Goal: Obtain resource: Download file/media

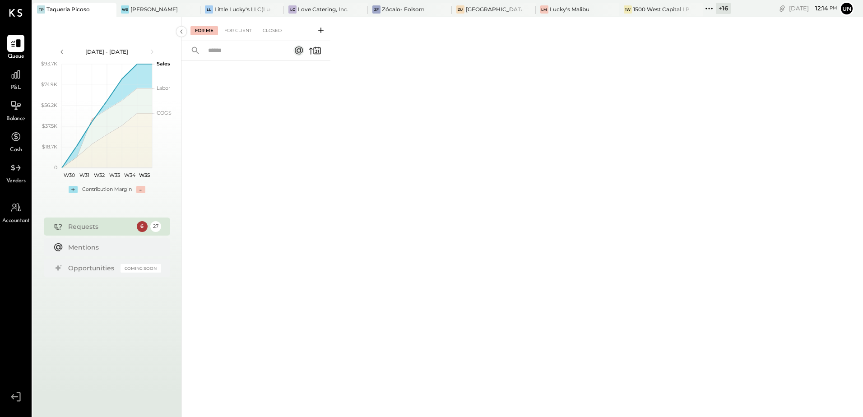
click at [709, 11] on icon at bounding box center [709, 9] width 12 height 12
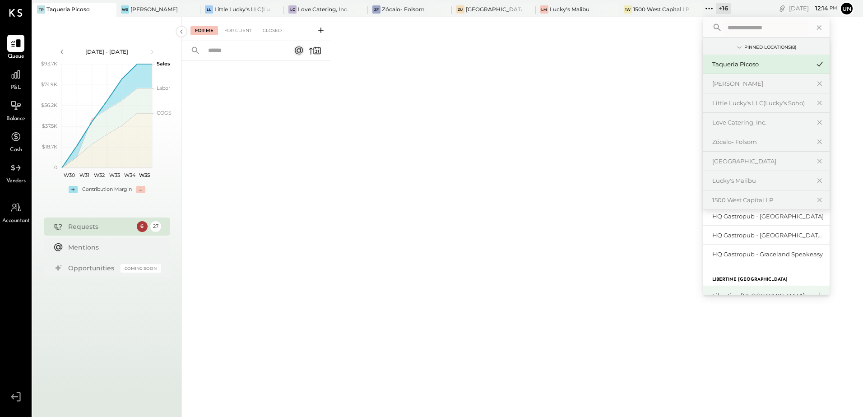
scroll to position [225, 0]
click at [767, 274] on div "HQ Gastropub - Graceland Speakeasy" at bounding box center [761, 274] width 98 height 9
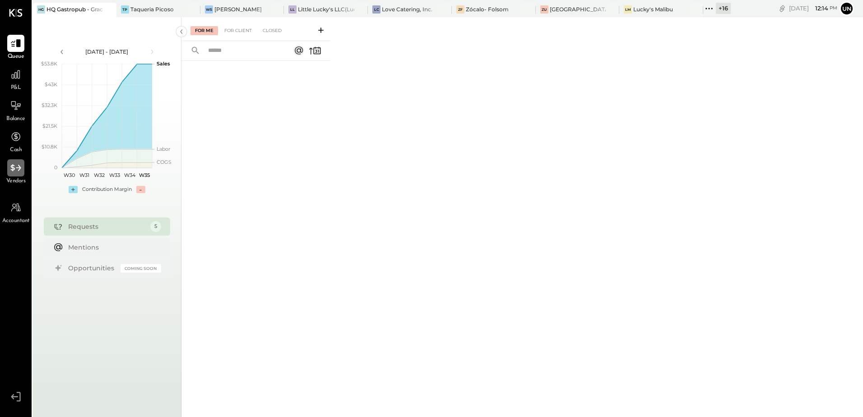
click at [14, 173] on icon at bounding box center [16, 168] width 12 height 12
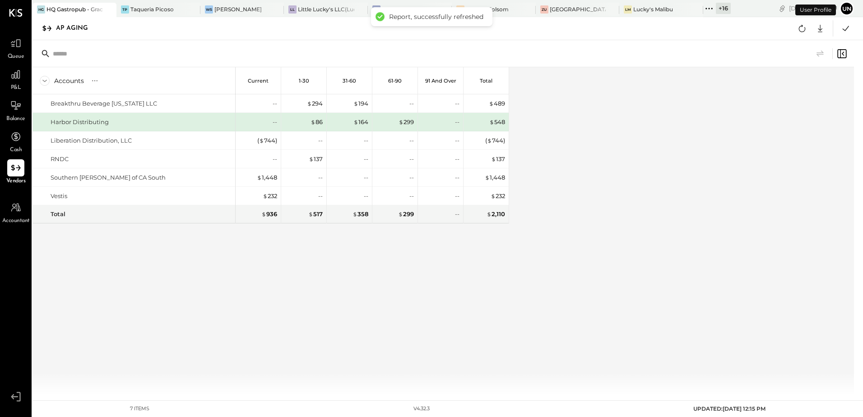
click at [658, 250] on div "Accounts S % GL Current 1-30 31-60 61-90 91 and Over Total Breakthru Beverage […" at bounding box center [444, 231] width 823 height 328
click at [667, 150] on div "Accounts S % GL Current 1-30 31-60 61-90 91 and Over Total Breakthru Beverage […" at bounding box center [444, 231] width 823 height 328
click at [405, 282] on div "Accounts S % GL Current 1-30 31-60 61-90 91 and Over Total Breakthru Beverage […" at bounding box center [271, 231] width 477 height 328
click at [800, 33] on icon at bounding box center [802, 29] width 12 height 12
click at [383, 242] on div "Breakthru Beverage [US_STATE] LLC Harbor Distributing Liberation Distribution, …" at bounding box center [271, 170] width 477 height 152
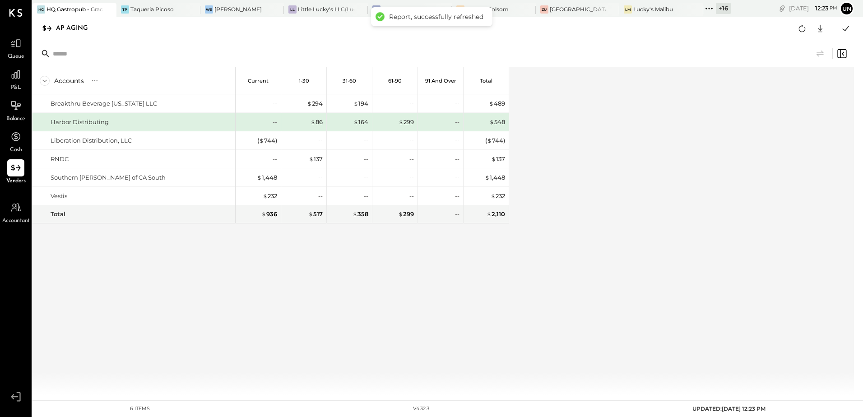
click at [654, 175] on div "Accounts S % GL Current 1-30 31-60 61-90 91 and Over Total Breakthru Beverage […" at bounding box center [444, 231] width 823 height 328
click at [823, 28] on icon at bounding box center [820, 29] width 12 height 12
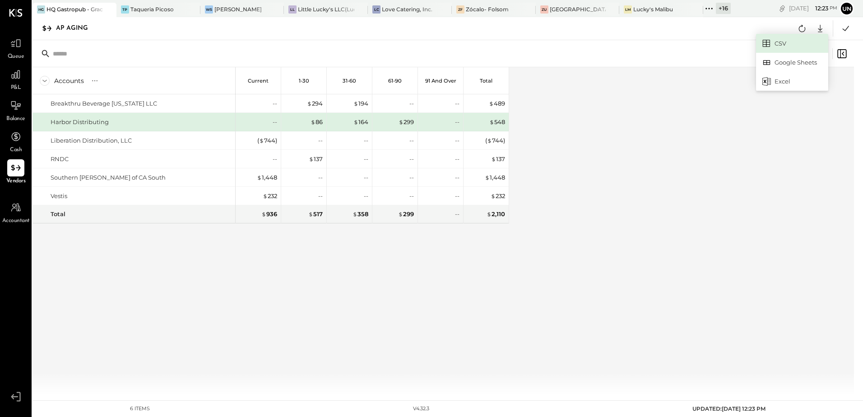
click at [781, 46] on link "CSV" at bounding box center [792, 43] width 72 height 19
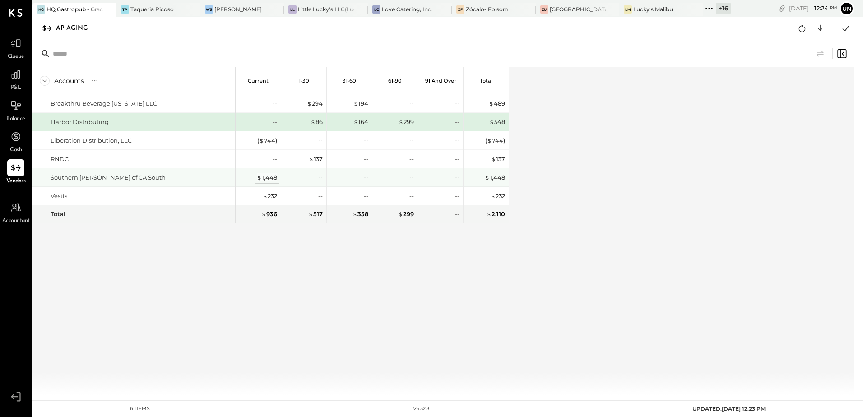
click at [266, 178] on div "$ 1,448" at bounding box center [267, 177] width 20 height 9
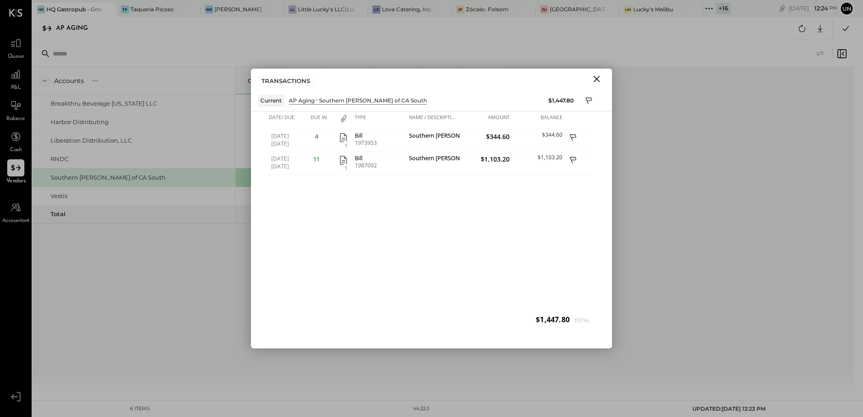
click at [599, 80] on icon "Close" at bounding box center [597, 79] width 6 height 6
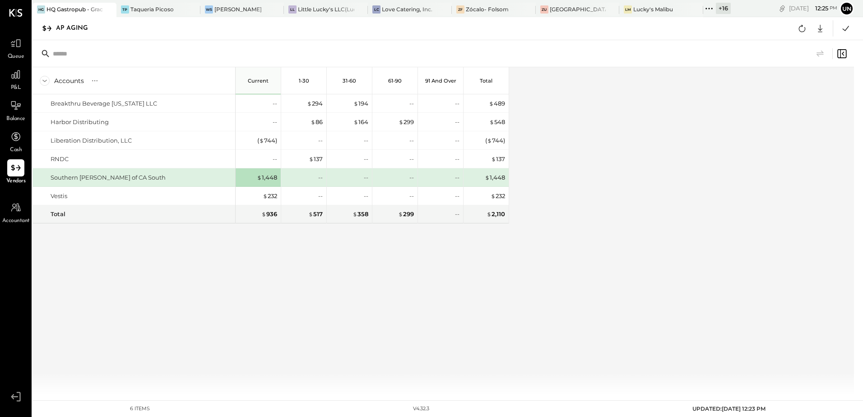
click at [532, 300] on div "Accounts S % GL Current 1-30 31-60 61-90 91 and Over Total Breakthru Beverage […" at bounding box center [444, 231] width 823 height 328
click at [435, 282] on div "Accounts S % GL Current 1-30 31-60 61-90 91 and Over Total Breakthru Beverage […" at bounding box center [271, 231] width 477 height 328
click at [699, 228] on div "Accounts S % GL Current 1-30 31-60 61-90 91 and Over Total Breakthru Beverage […" at bounding box center [444, 231] width 823 height 328
click at [795, 29] on button at bounding box center [802, 28] width 16 height 16
click at [651, 95] on div "Accounts S % GL Current 1-30 31-60 61-90 91 and Over Total Breakthru Beverage […" at bounding box center [444, 231] width 823 height 328
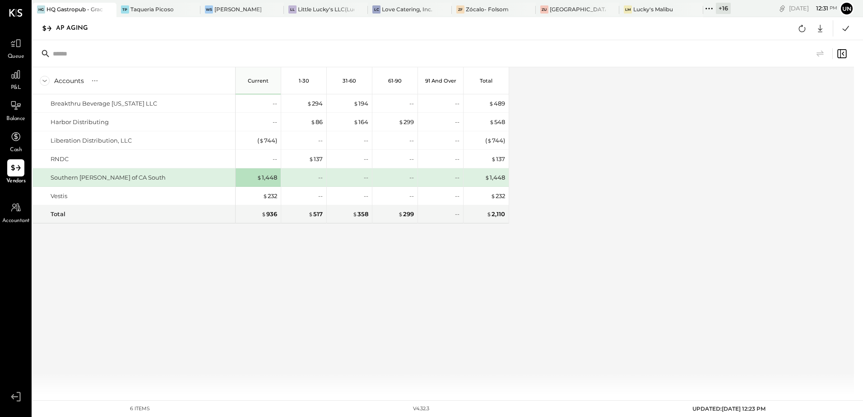
click at [703, 11] on icon at bounding box center [709, 9] width 12 height 12
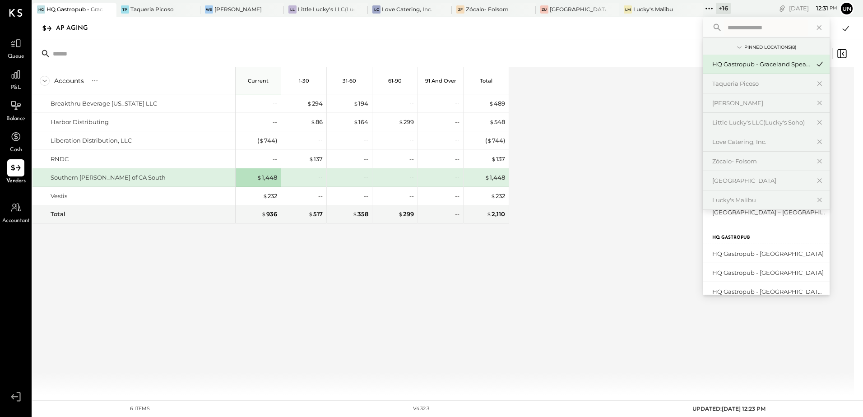
scroll to position [224, 0]
click at [782, 242] on div "HQ Gastropub - [GEOGRAPHIC_DATA]" at bounding box center [766, 237] width 126 height 19
click at [778, 243] on div "HQ Gastropub - [GEOGRAPHIC_DATA]" at bounding box center [766, 237] width 126 height 19
click at [729, 237] on div "HQ Gastropub - [GEOGRAPHIC_DATA]" at bounding box center [761, 237] width 98 height 9
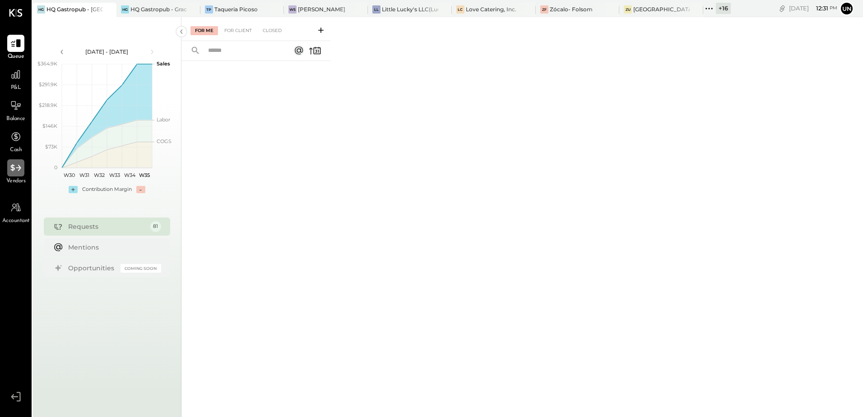
click at [19, 174] on div at bounding box center [15, 167] width 17 height 17
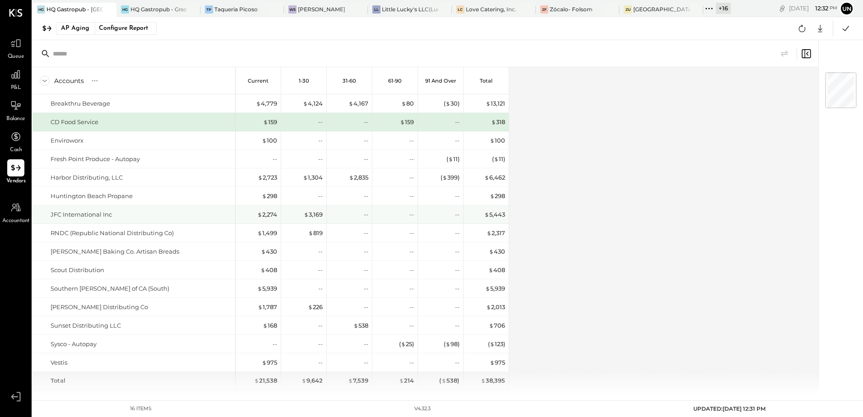
scroll to position [18, 0]
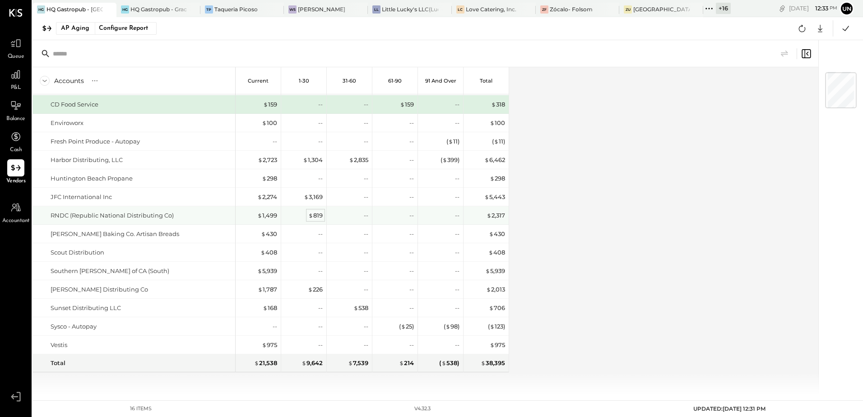
click at [315, 217] on div "$ 819" at bounding box center [315, 215] width 14 height 9
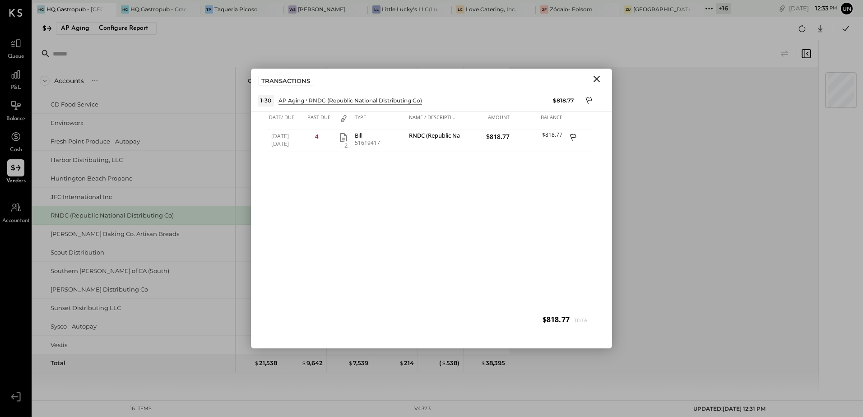
click at [593, 80] on icon "Close" at bounding box center [596, 79] width 11 height 11
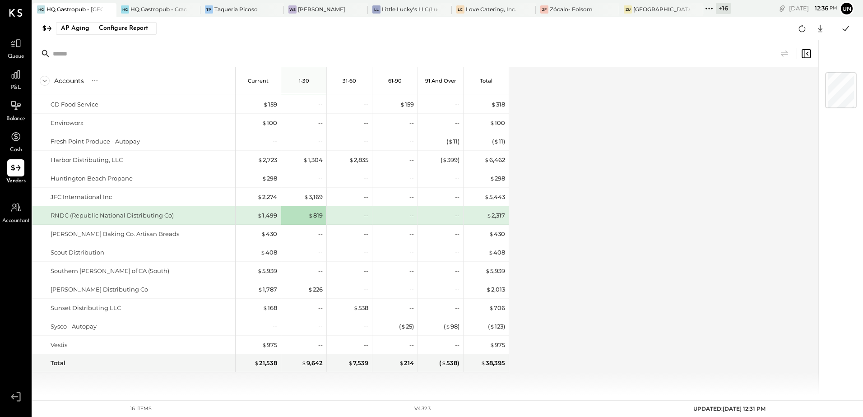
click at [660, 218] on div "Accounts S % GL Current 1-30 31-60 61-90 91 and Over Total Breakthru Beverage C…" at bounding box center [426, 231] width 787 height 328
click at [802, 22] on button at bounding box center [802, 28] width 16 height 16
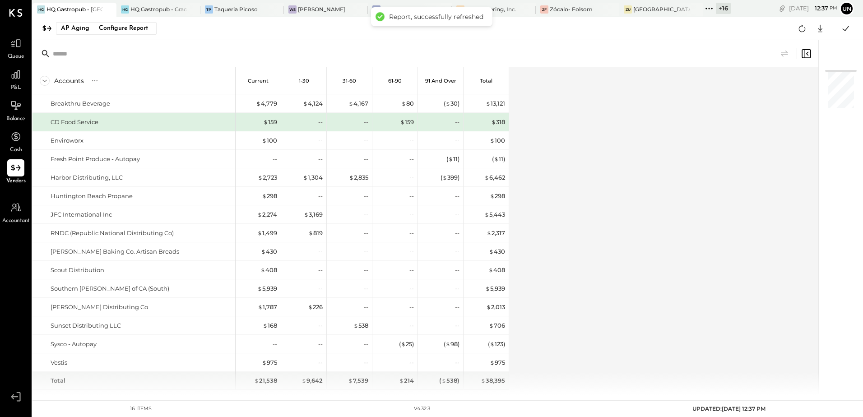
click at [571, 219] on div "Accounts S % GL Current 1-30 31-60 61-90 91 and Over Total Breakthru Beverage C…" at bounding box center [426, 231] width 787 height 328
click at [712, 133] on div "Accounts S % GL Current 1-30 31-60 61-90 91 and Over Total Breakthru Beverage C…" at bounding box center [426, 231] width 787 height 328
click at [798, 30] on icon at bounding box center [802, 29] width 12 height 12
click at [815, 28] on icon at bounding box center [820, 29] width 12 height 12
click at [789, 48] on link "CSV" at bounding box center [792, 43] width 72 height 19
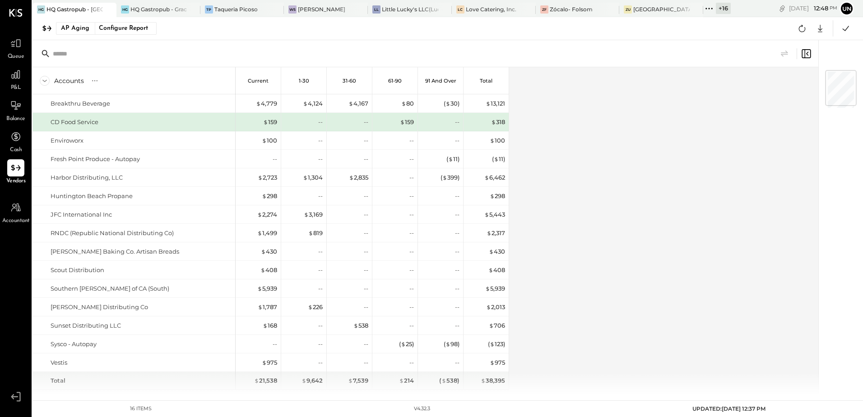
click at [711, 6] on icon at bounding box center [709, 9] width 12 height 12
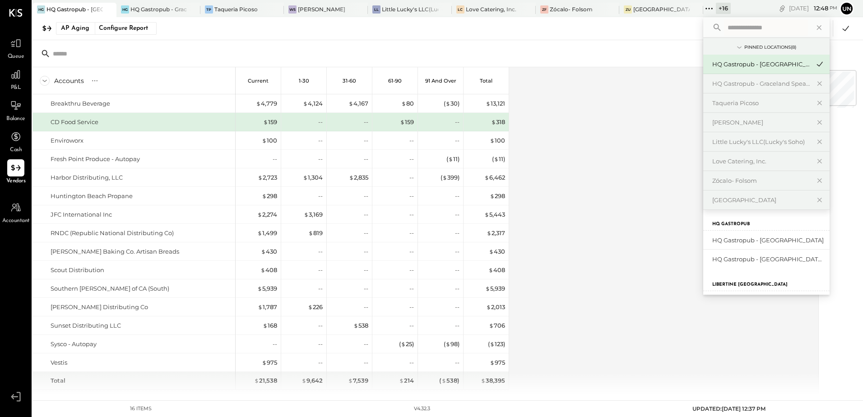
scroll to position [270, 0]
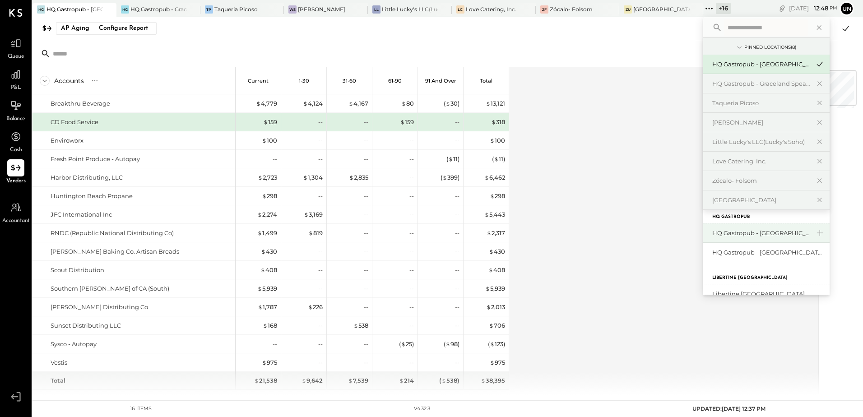
click at [787, 235] on div "HQ Gastropub - [GEOGRAPHIC_DATA]" at bounding box center [761, 233] width 98 height 9
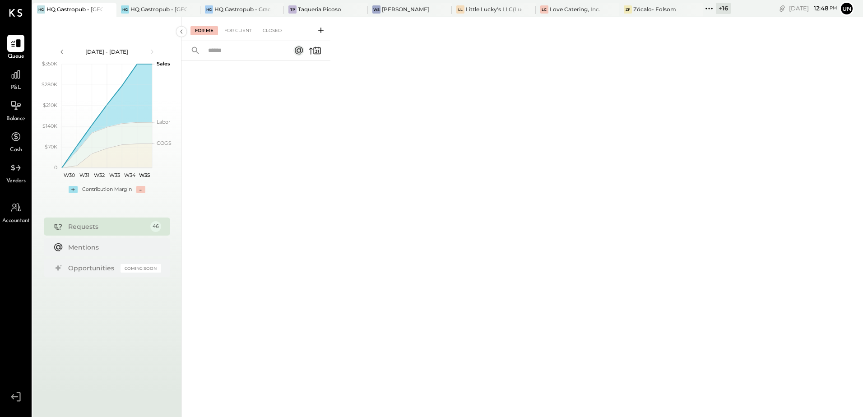
click at [11, 178] on span "Vendors" at bounding box center [15, 181] width 19 height 8
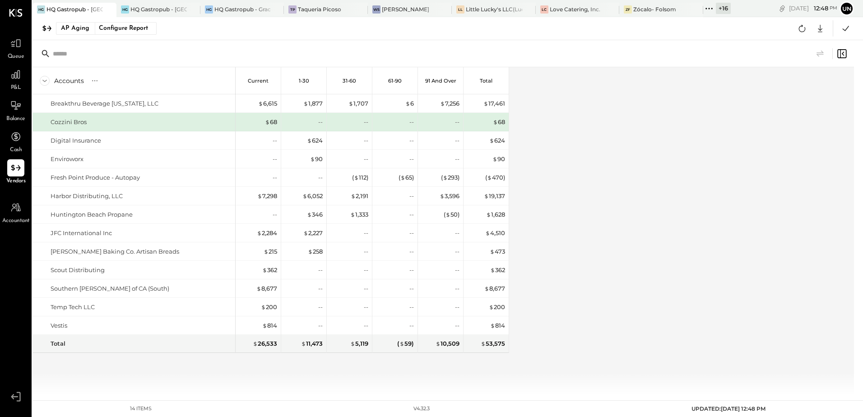
click at [798, 165] on div "Accounts S % GL Current 1-30 31-60 61-90 91 and Over Total Breakthru Beverage […" at bounding box center [444, 231] width 823 height 328
click at [800, 31] on icon at bounding box center [802, 29] width 12 height 12
click at [802, 33] on icon at bounding box center [802, 29] width 12 height 12
click at [842, 27] on icon at bounding box center [846, 29] width 12 height 12
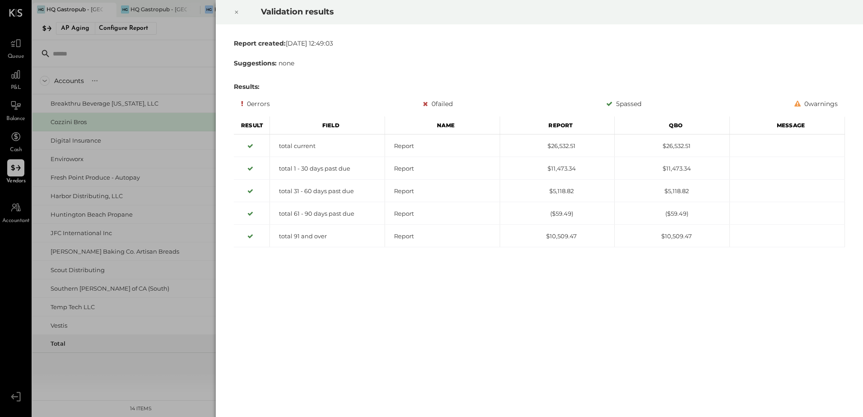
click at [235, 14] on icon at bounding box center [236, 12] width 5 height 11
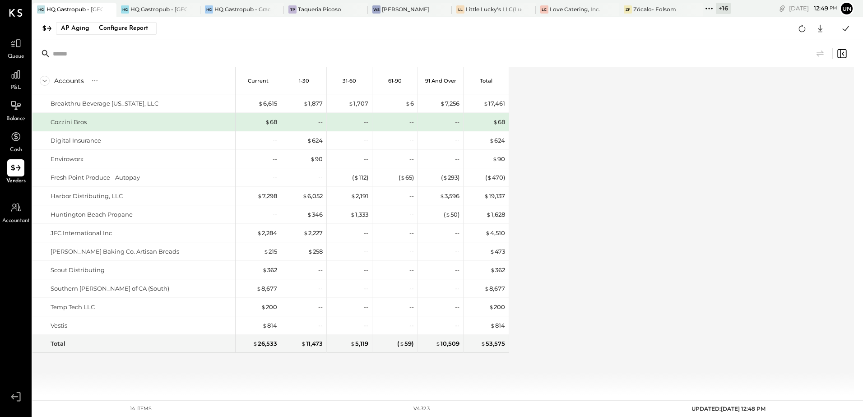
click at [720, 147] on div "Accounts S % GL Current 1-30 31-60 61-90 91 and Over Total Breakthru Beverage […" at bounding box center [444, 231] width 823 height 328
click at [688, 154] on div "Accounts S % GL Current 1-30 31-60 61-90 91 and Over Total Breakthru Beverage […" at bounding box center [444, 231] width 823 height 328
click at [687, 154] on div "Accounts S % GL Current 1-30 31-60 61-90 91 and Over Total Breakthru Beverage […" at bounding box center [444, 231] width 823 height 328
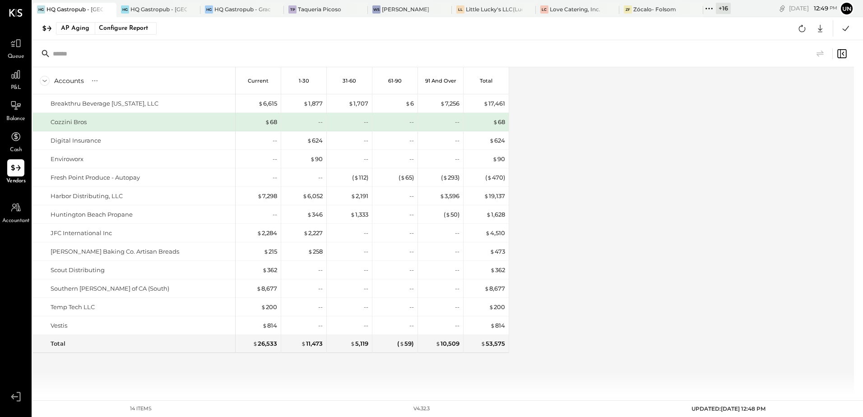
click at [637, 235] on div "Accounts S % GL Current 1-30 31-60 61-90 91 and Over Total Breakthru Beverage […" at bounding box center [444, 231] width 823 height 328
click at [802, 26] on icon at bounding box center [802, 29] width 12 height 12
click at [819, 31] on icon at bounding box center [820, 29] width 12 height 12
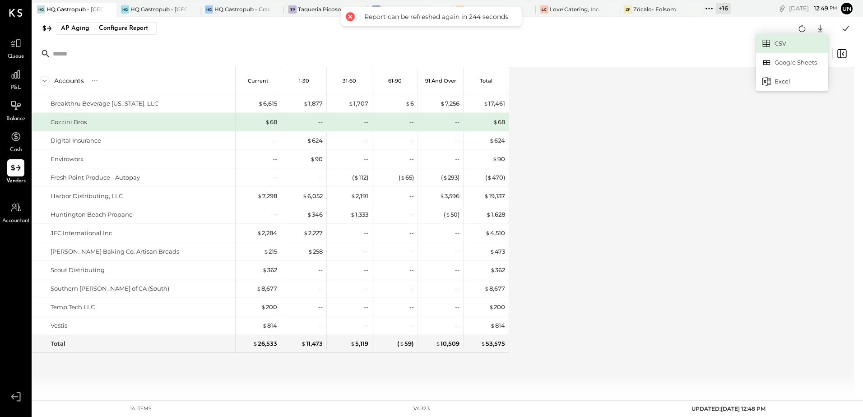
click at [790, 45] on link "CSV" at bounding box center [792, 43] width 72 height 19
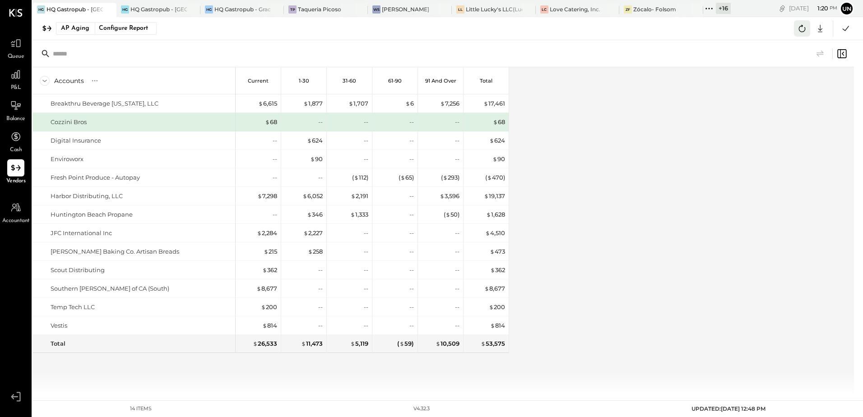
click at [803, 28] on icon at bounding box center [802, 29] width 12 height 12
click at [706, 11] on icon at bounding box center [709, 9] width 12 height 12
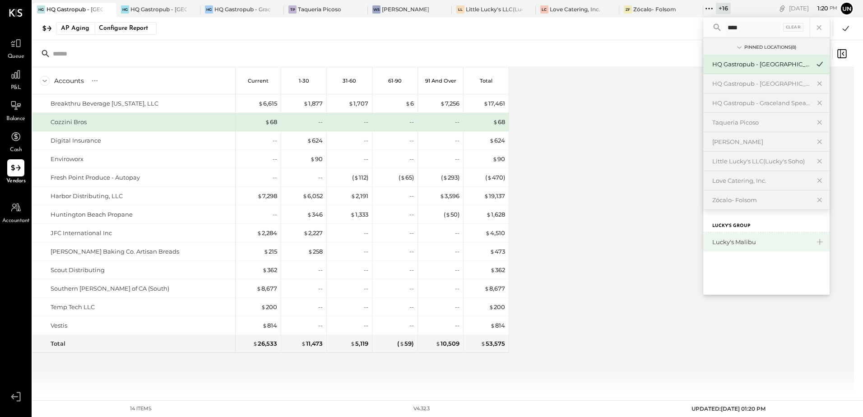
type input "****"
click at [765, 248] on div "Lucky's Malibu" at bounding box center [766, 242] width 126 height 19
click at [751, 242] on div "Lucky's Malibu" at bounding box center [761, 242] width 98 height 9
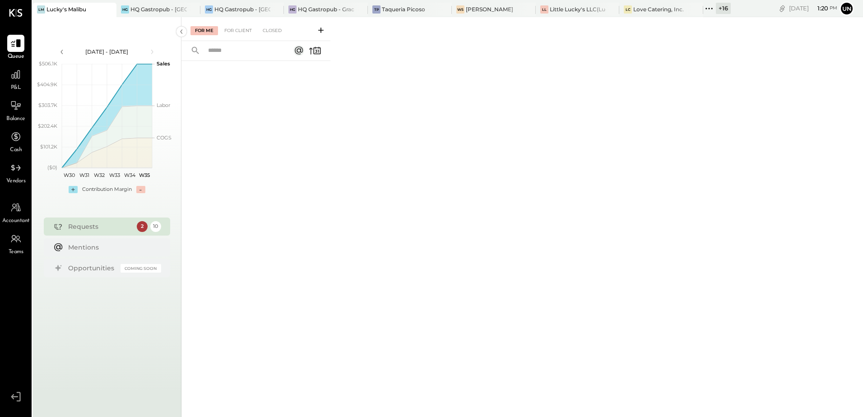
click at [15, 178] on span "Vendors" at bounding box center [15, 181] width 19 height 8
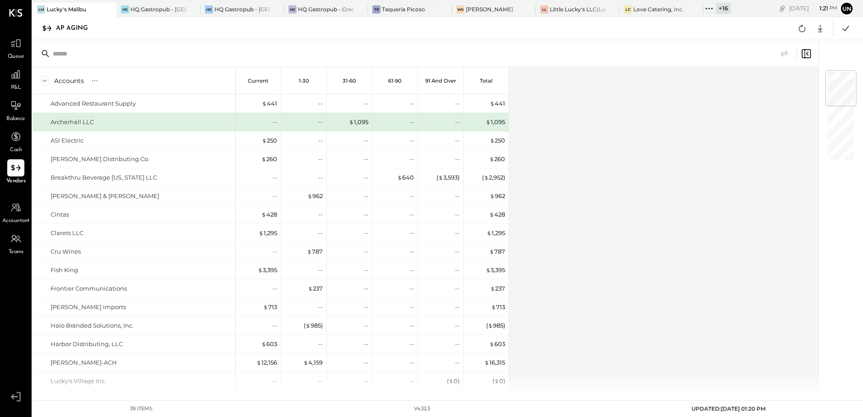
click at [644, 138] on div "Accounts S % GL Current 1-30 31-60 61-90 91 and Over Total Advanced Restaurant …" at bounding box center [426, 231] width 787 height 328
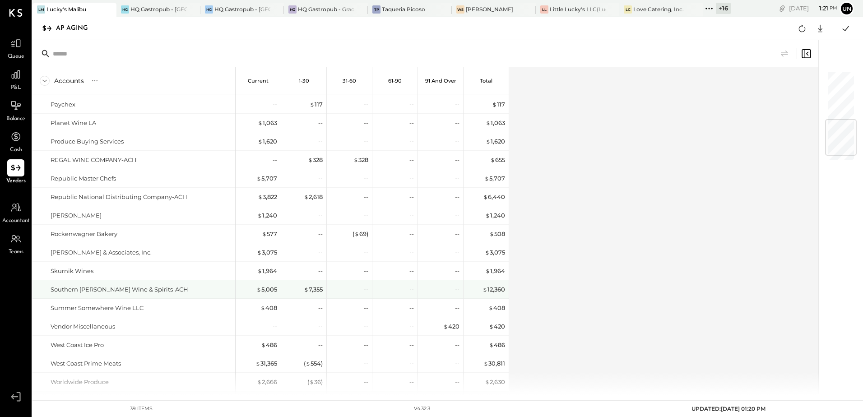
scroll to position [443, 0]
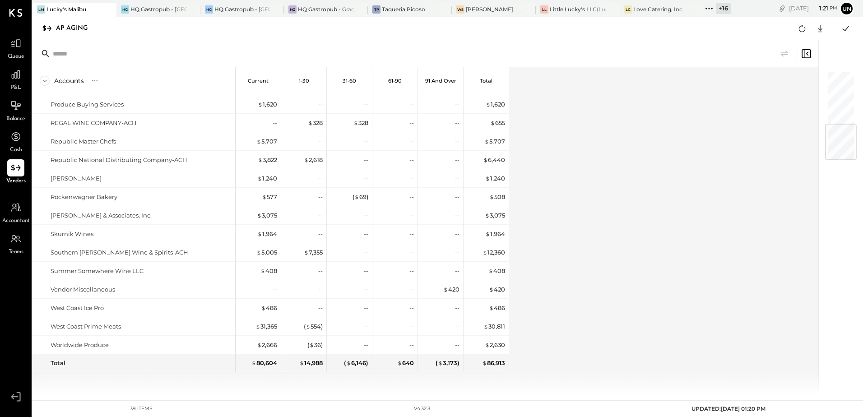
click at [577, 293] on div "Accounts S % GL Current 1-30 31-60 61-90 91 and Over Total Advanced Restaurant …" at bounding box center [426, 231] width 787 height 328
click at [577, 291] on div "Accounts S % GL Current 1-30 31-60 61-90 91 and Over Total Advanced Restaurant …" at bounding box center [426, 231] width 787 height 328
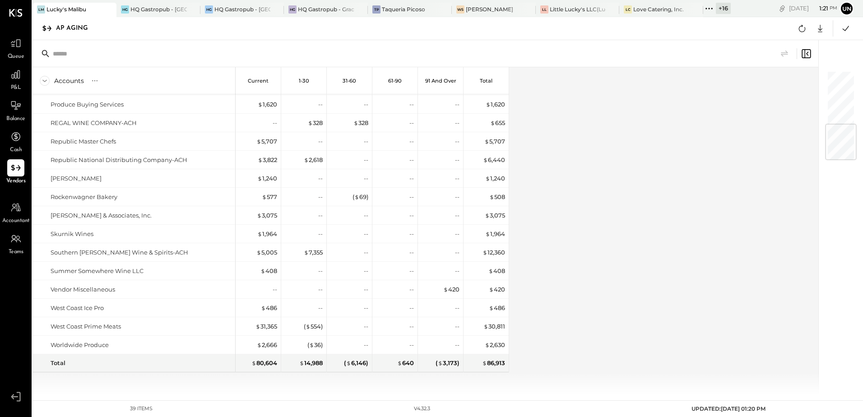
click at [577, 291] on div "Accounts S % GL Current 1-30 31-60 61-90 91 and Over Total Advanced Restaurant …" at bounding box center [426, 231] width 787 height 328
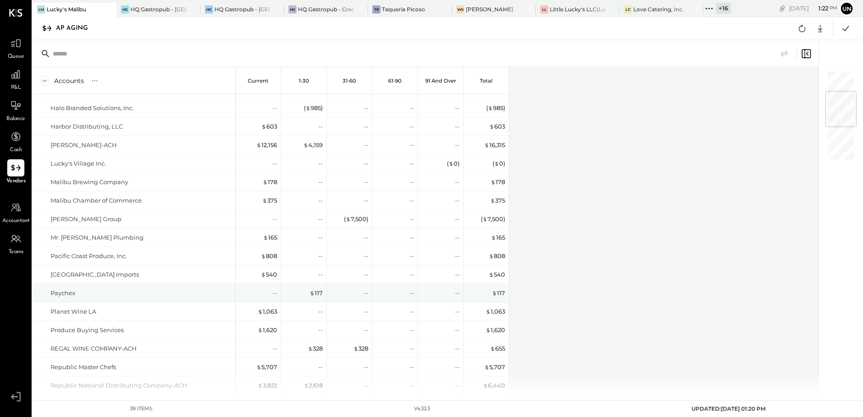
scroll to position [172, 0]
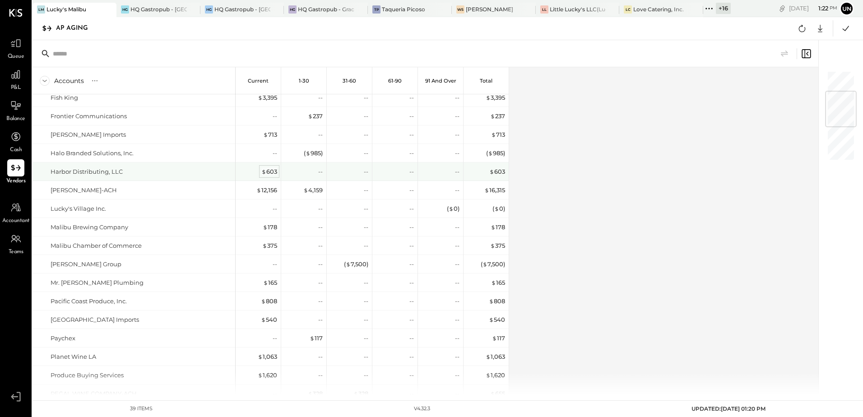
click at [273, 174] on div "$ 603" at bounding box center [269, 171] width 16 height 9
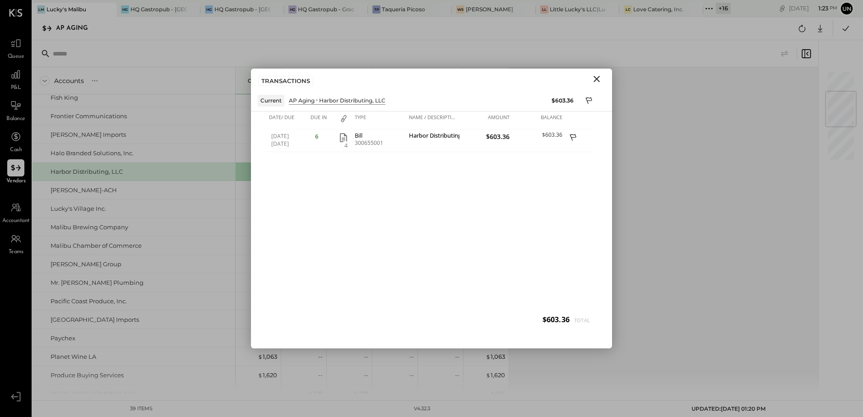
click at [126, 176] on div "Harbor Distributing, LLC" at bounding box center [141, 171] width 181 height 9
click at [595, 82] on icon "Close" at bounding box center [596, 79] width 11 height 11
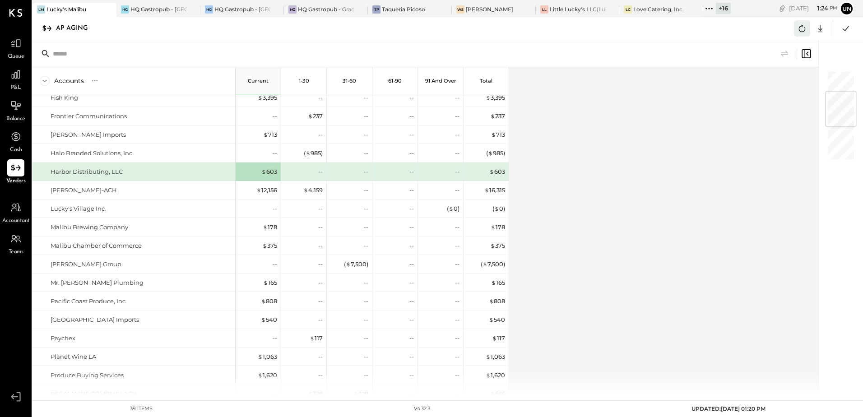
click at [799, 23] on icon at bounding box center [802, 29] width 12 height 12
click at [602, 157] on div "Accounts S % GL Current 1-30 31-60 61-90 91 and Over Total Advanced Restaurant …" at bounding box center [426, 231] width 787 height 328
click at [602, 158] on div "Accounts S % GL Current 1-30 31-60 61-90 91 and Over Total Advanced Restaurant …" at bounding box center [426, 231] width 787 height 328
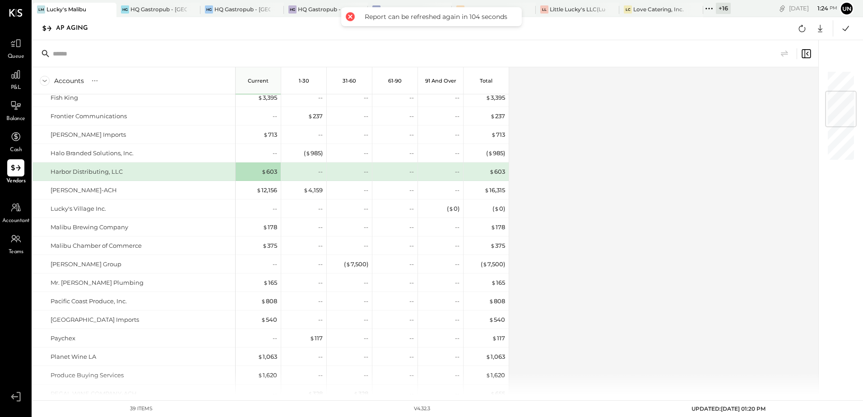
click at [635, 179] on div "Accounts S % GL Current 1-30 31-60 61-90 91 and Over Total Advanced Restaurant …" at bounding box center [426, 231] width 787 height 328
click at [636, 184] on div "Accounts S % GL Current 1-30 31-60 61-90 91 and Over Total Advanced Restaurant …" at bounding box center [426, 231] width 787 height 328
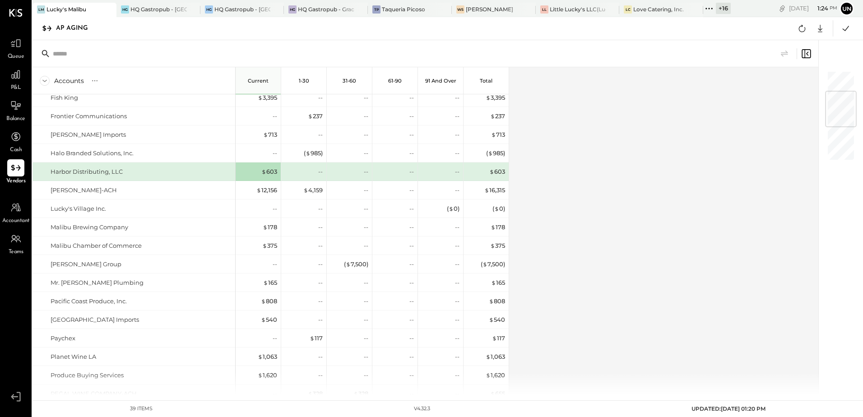
click at [636, 184] on div "Accounts S % GL Current 1-30 31-60 61-90 91 and Over Total Advanced Restaurant …" at bounding box center [426, 231] width 787 height 328
click at [798, 24] on icon at bounding box center [802, 29] width 12 height 12
click at [717, 215] on div "Accounts S % GL Current 1-30 31-60 61-90 91 and Over Total Advanced Restaurant …" at bounding box center [426, 231] width 787 height 328
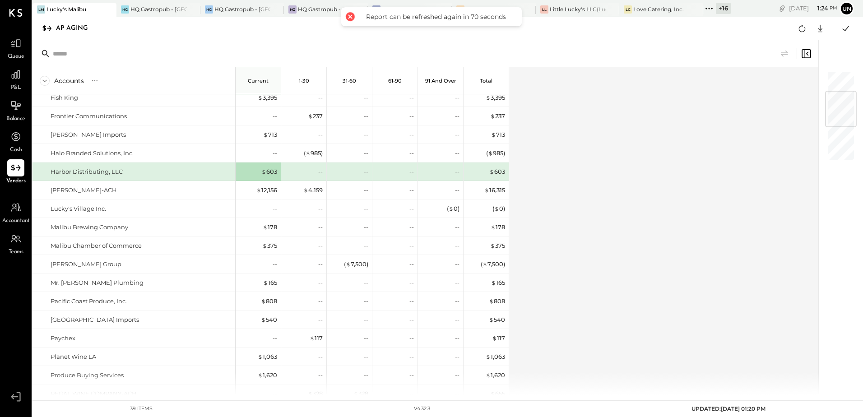
click at [717, 215] on div "Accounts S % GL Current 1-30 31-60 61-90 91 and Over Total Advanced Restaurant …" at bounding box center [426, 231] width 787 height 328
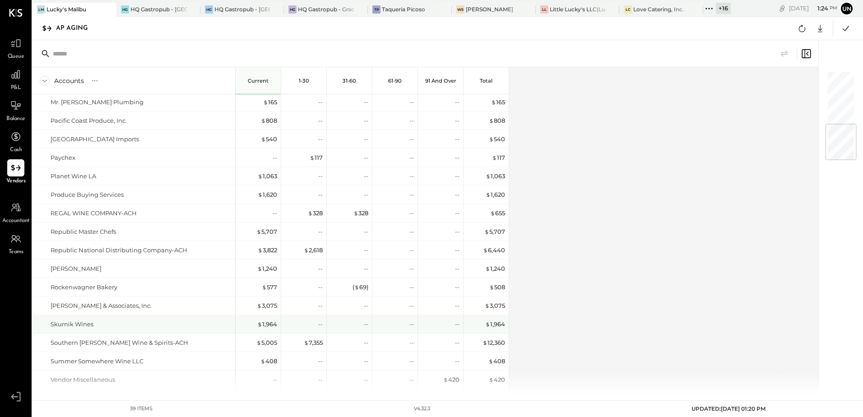
scroll to position [443, 0]
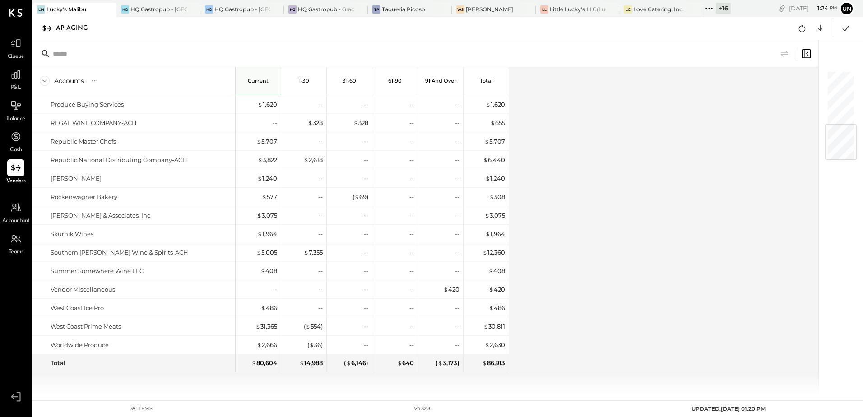
click at [568, 249] on div "Accounts S % GL Current 1-30 31-60 61-90 91 and Over Total Advanced Restaurant …" at bounding box center [426, 231] width 787 height 328
click at [312, 255] on div "$ 7,355" at bounding box center [313, 252] width 19 height 9
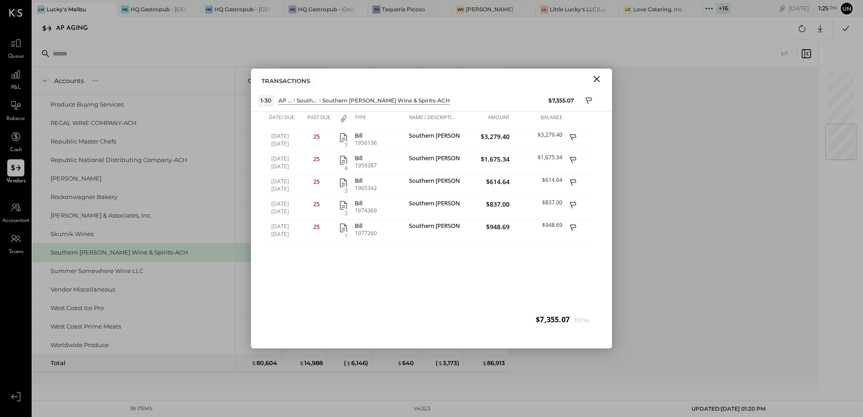
click at [600, 79] on icon "Close" at bounding box center [596, 79] width 11 height 11
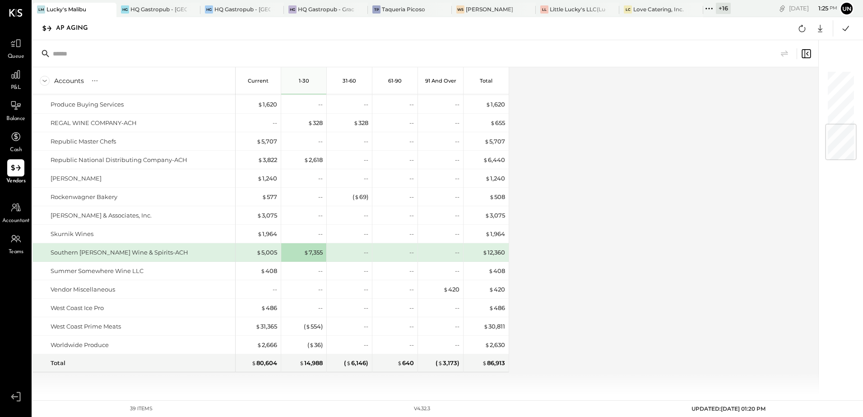
click at [661, 182] on div "Accounts S % GL Current 1-30 31-60 61-90 91 and Over Total Advanced Restaurant …" at bounding box center [426, 231] width 787 height 328
click at [797, 30] on icon at bounding box center [802, 29] width 12 height 12
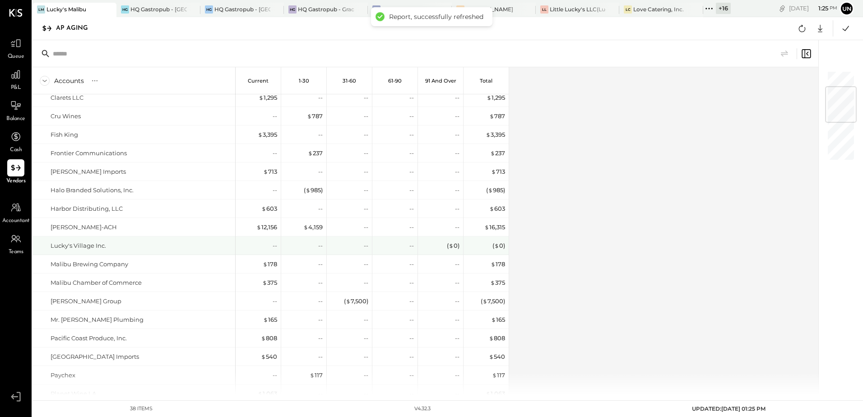
scroll to position [181, 0]
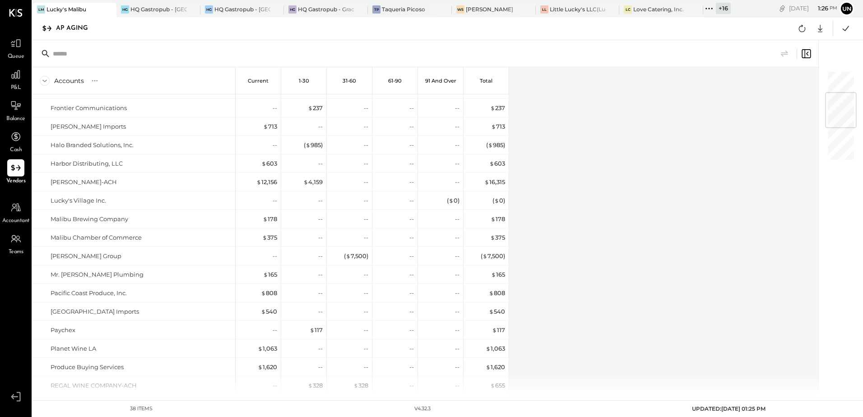
click at [578, 258] on div "Accounts S % GL Current 1-30 31-60 61-90 91 and Over Total Advanced Restaurant …" at bounding box center [426, 231] width 787 height 328
click at [600, 268] on div "Accounts S % GL Current 1-30 31-60 61-90 91 and Over Total Advanced Restaurant …" at bounding box center [426, 231] width 787 height 328
click at [602, 272] on div "Accounts S % GL Current 1-30 31-60 61-90 91 and Over Total Advanced Restaurant …" at bounding box center [426, 231] width 787 height 328
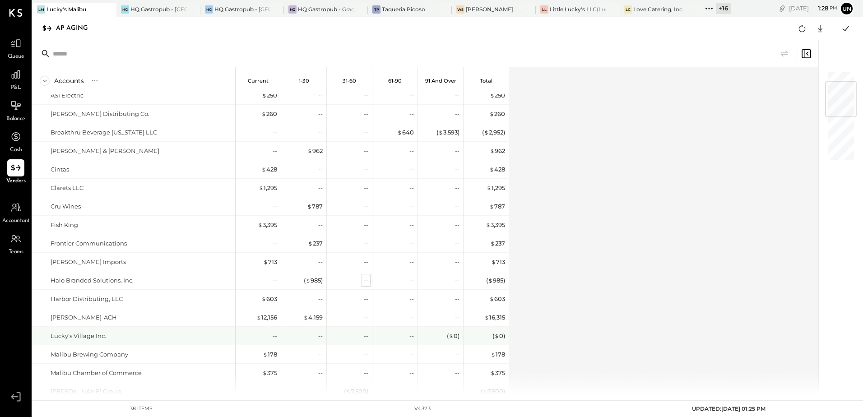
scroll to position [0, 0]
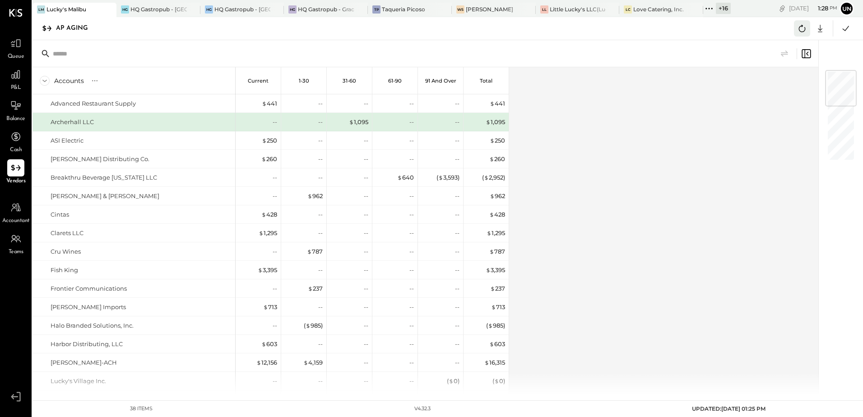
click at [803, 28] on icon at bounding box center [802, 29] width 12 height 12
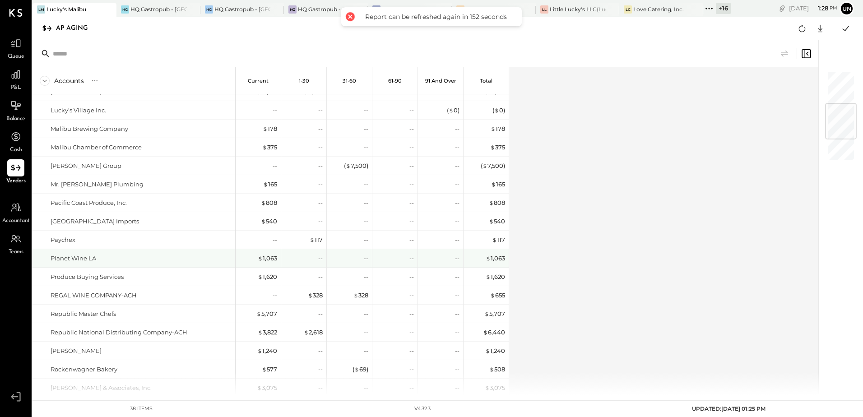
scroll to position [443, 0]
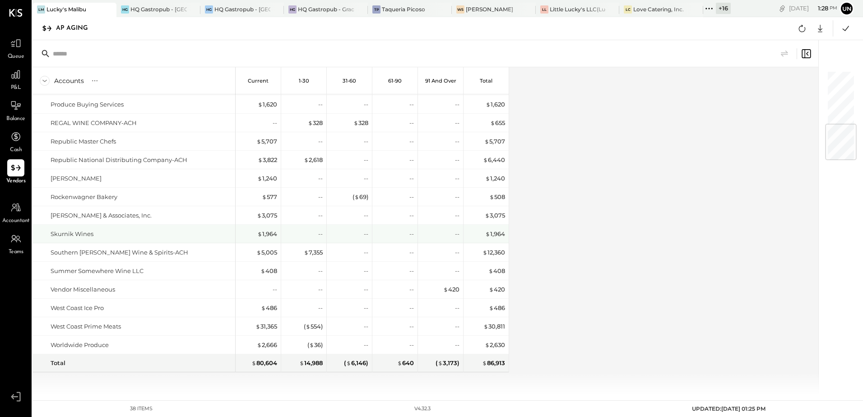
drag, startPoint x: 675, startPoint y: 201, endPoint x: 682, endPoint y: 195, distance: 10.2
click at [677, 200] on div "Accounts S % GL Current 1-30 31-60 61-90 91 and Over Total Advanced Restaurant …" at bounding box center [426, 231] width 787 height 328
click at [821, 31] on icon at bounding box center [820, 29] width 12 height 12
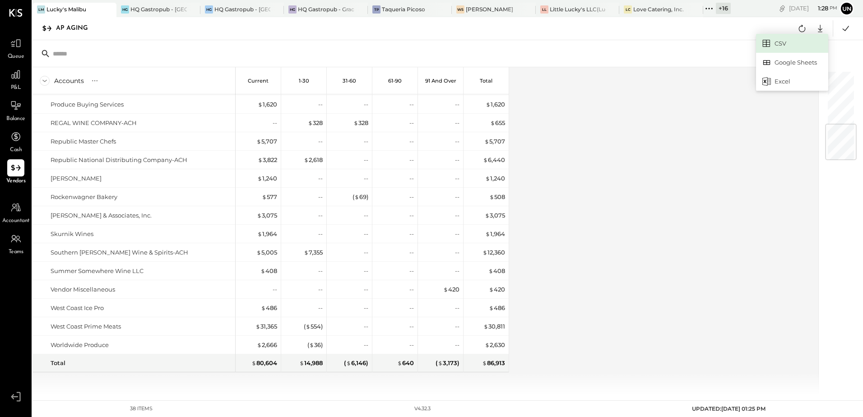
click at [779, 44] on link "CSV" at bounding box center [792, 43] width 72 height 19
click at [796, 26] on icon at bounding box center [802, 29] width 12 height 12
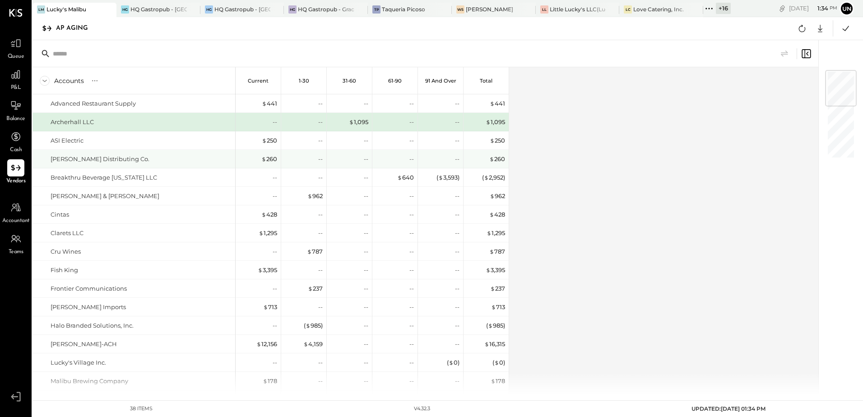
scroll to position [90, 0]
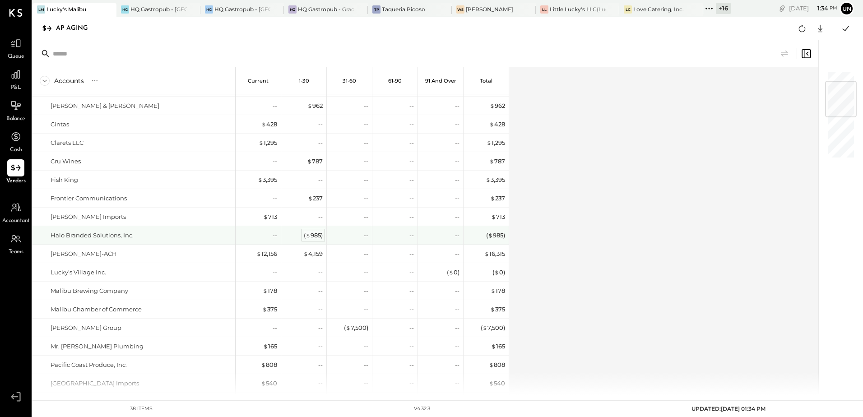
click at [317, 235] on div "( $ 985 )" at bounding box center [313, 235] width 19 height 9
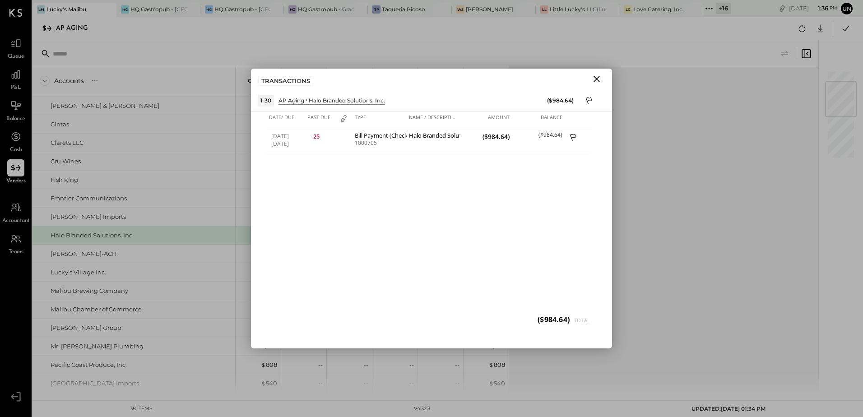
click at [596, 79] on icon "Close" at bounding box center [597, 79] width 6 height 6
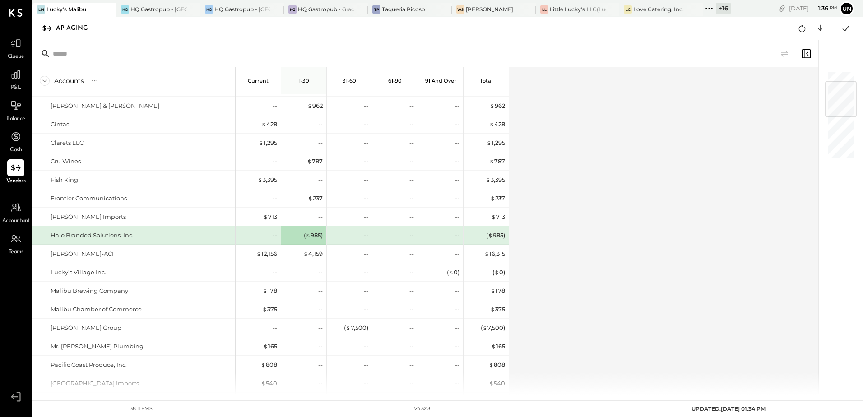
click at [619, 217] on div "Accounts S % GL Current 1-30 31-60 61-90 91 and Over Total Advanced Restaurant …" at bounding box center [426, 231] width 787 height 328
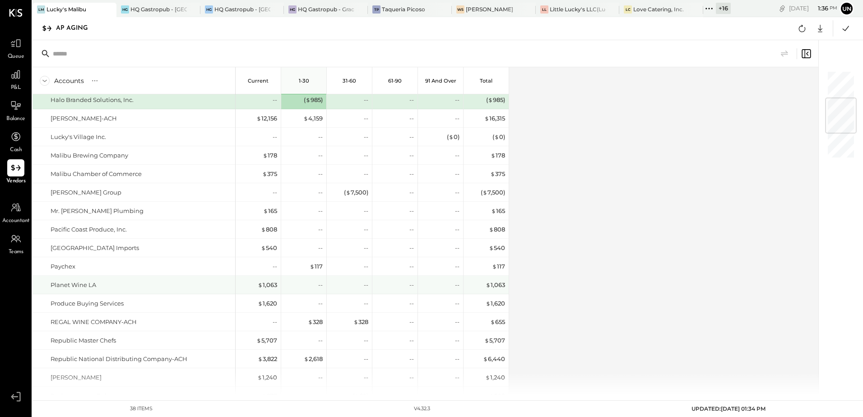
scroll to position [406, 0]
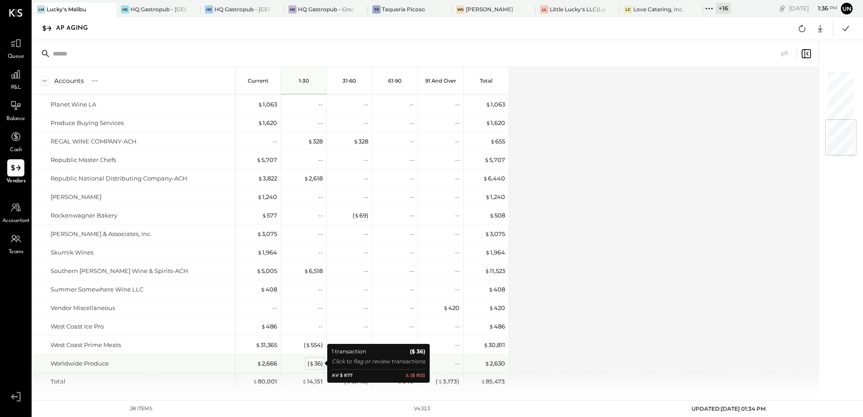
click at [318, 364] on div "( $ 36 )" at bounding box center [314, 363] width 15 height 9
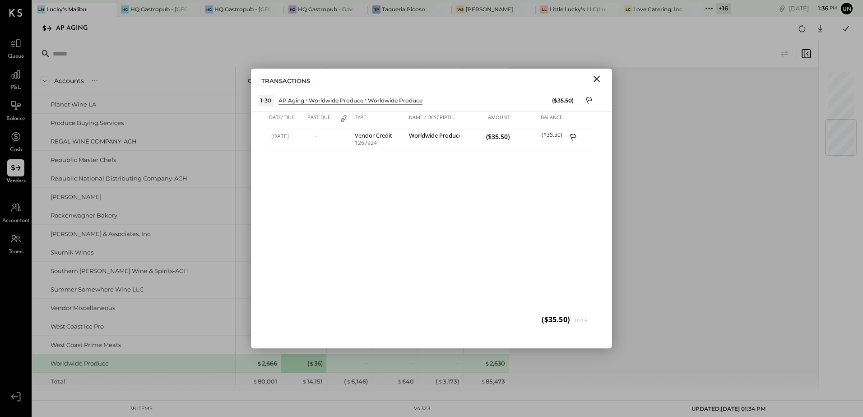
click at [595, 81] on icon "Close" at bounding box center [597, 79] width 6 height 6
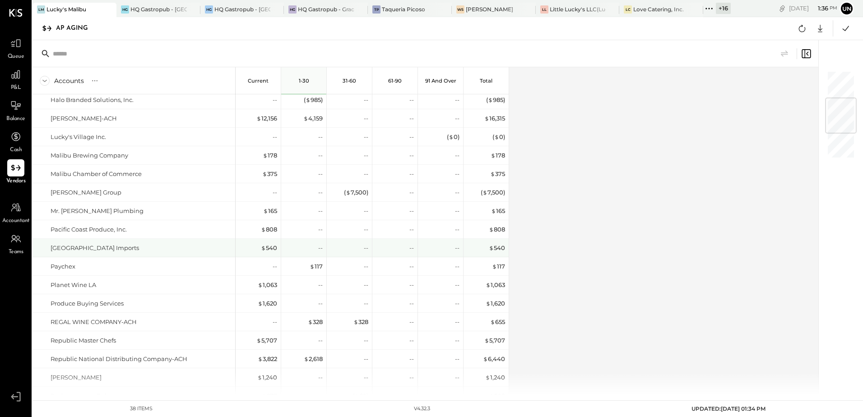
scroll to position [90, 0]
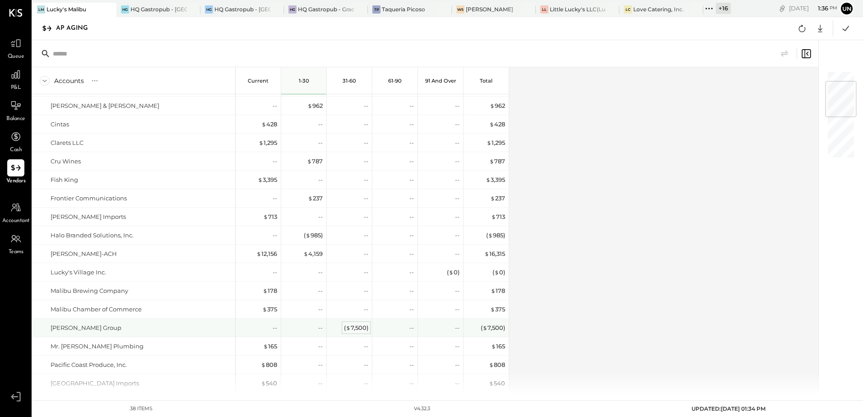
click at [353, 326] on div "( $ 7,500 )" at bounding box center [356, 328] width 24 height 9
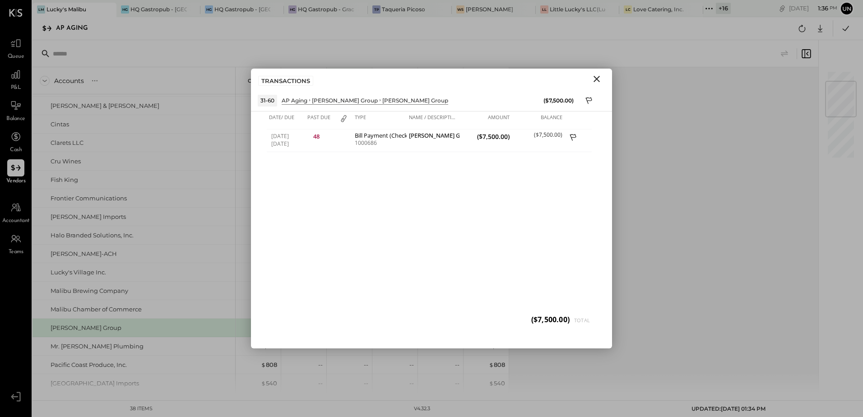
click at [718, 236] on div "Accounts S % GL Current 1-30 31-60 61-90 91 and Over Total Advanced Restaurant …" at bounding box center [426, 231] width 787 height 328
click at [595, 81] on icon "Close" at bounding box center [596, 79] width 11 height 11
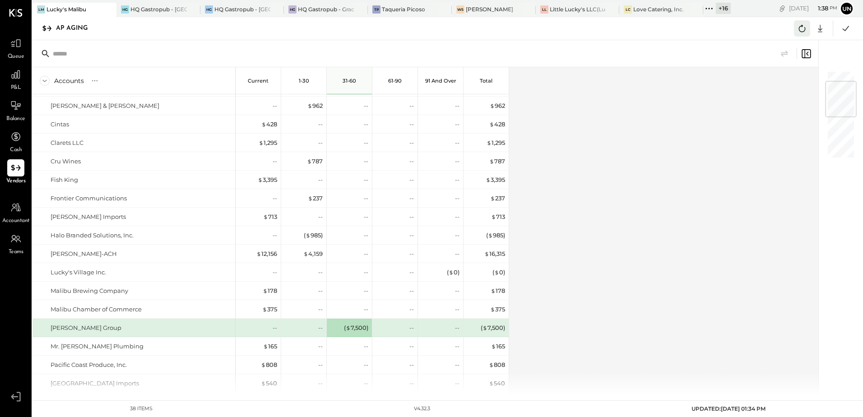
click at [798, 33] on icon at bounding box center [802, 29] width 12 height 12
click at [805, 29] on icon at bounding box center [802, 28] width 7 height 7
click at [801, 26] on icon at bounding box center [802, 29] width 12 height 12
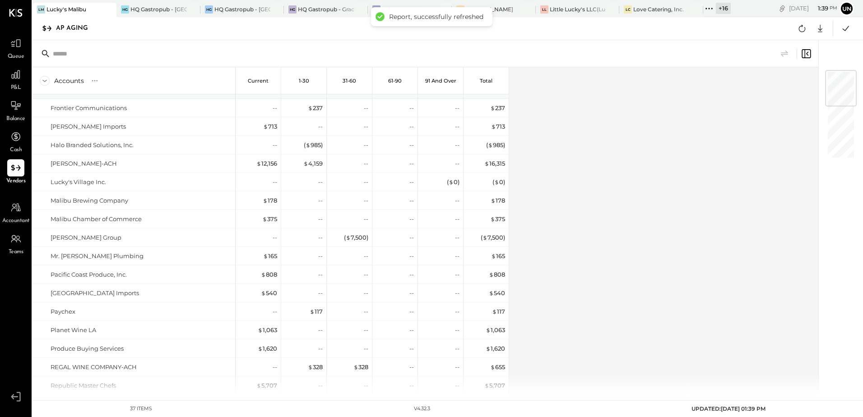
scroll to position [0, 0]
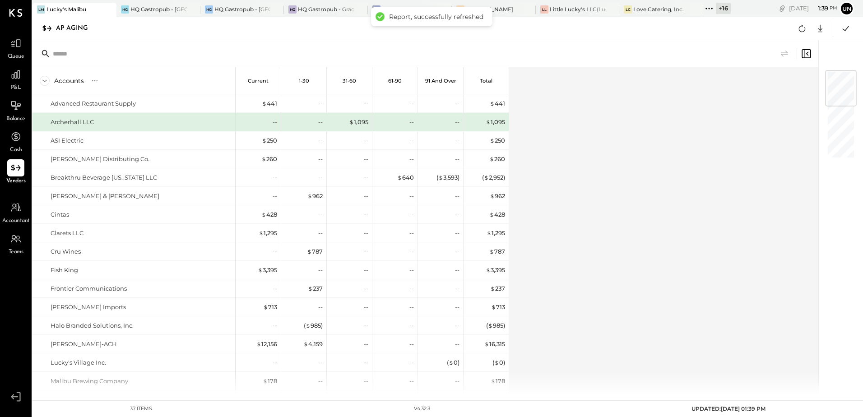
click at [630, 227] on div "Accounts S % GL Current 1-30 31-60 61-90 91 and Over Total Advanced Restaurant …" at bounding box center [426, 231] width 787 height 328
click at [828, 32] on div at bounding box center [820, 28] width 16 height 16
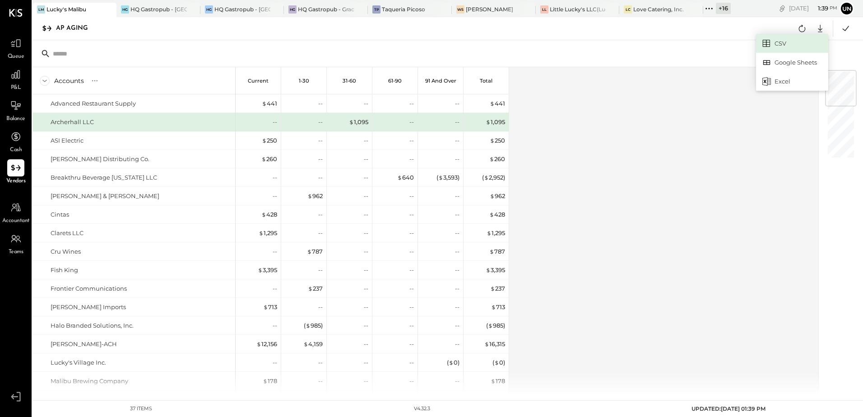
click at [782, 43] on link "CSV" at bounding box center [792, 43] width 72 height 19
click at [596, 208] on div "Accounts S % GL Current 1-30 31-60 61-90 91 and Over Total Advanced Restaurant …" at bounding box center [426, 231] width 787 height 328
click at [579, 11] on div "Little Lucky's LLC(Lucky's Soho)" at bounding box center [578, 9] width 56 height 8
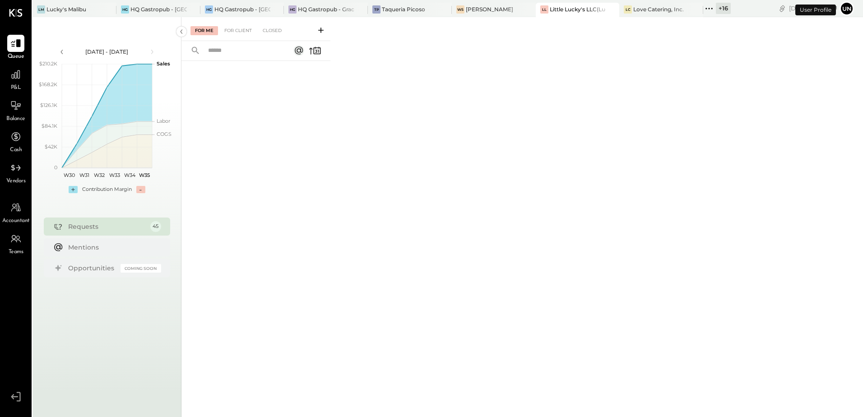
click at [14, 178] on span "Vendors" at bounding box center [15, 181] width 19 height 8
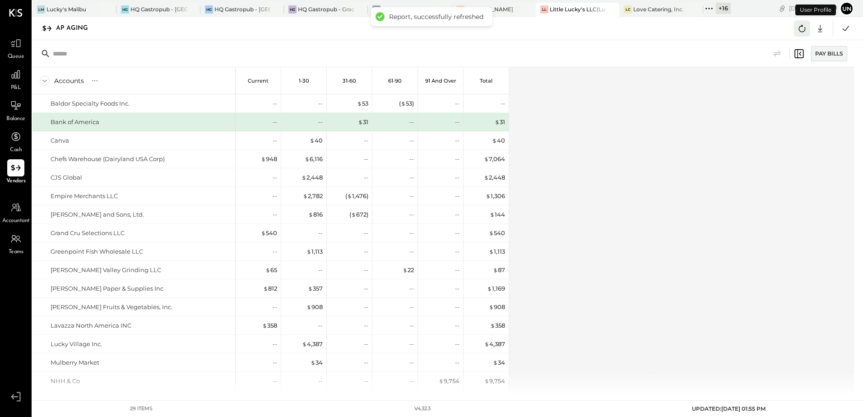
click at [799, 29] on icon at bounding box center [802, 29] width 12 height 12
click at [802, 31] on icon at bounding box center [802, 29] width 12 height 12
click at [655, 186] on div "Accounts S % GL Current 1-30 31-60 61-90 91 and Over Total Baldor Specialty Foo…" at bounding box center [444, 231] width 823 height 328
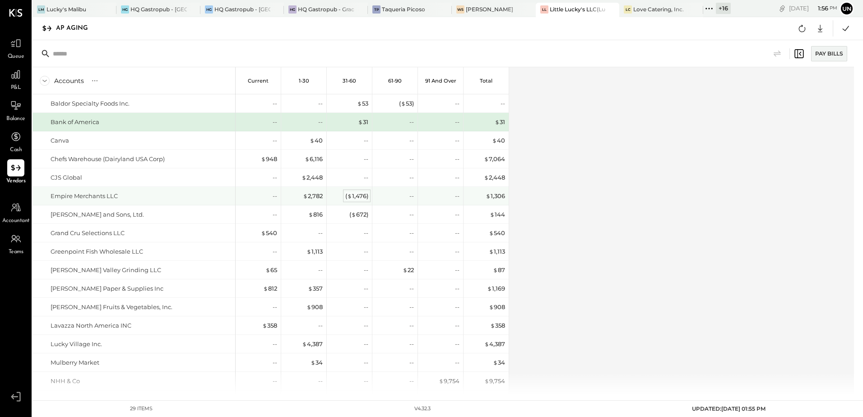
click at [367, 195] on div "( $ 1,476 )" at bounding box center [356, 196] width 23 height 9
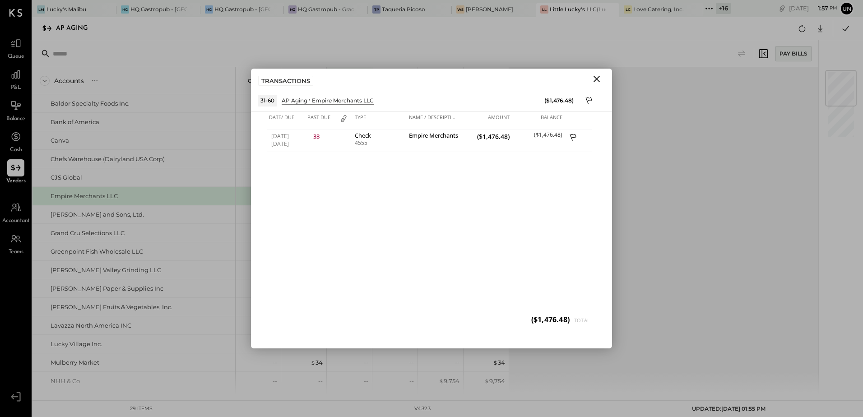
click at [595, 81] on icon "Close" at bounding box center [597, 79] width 6 height 6
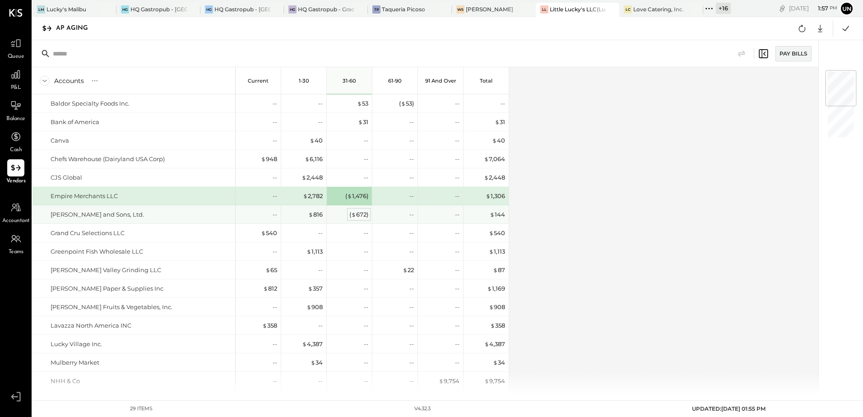
click at [363, 213] on div "( $ 672 )" at bounding box center [358, 214] width 19 height 9
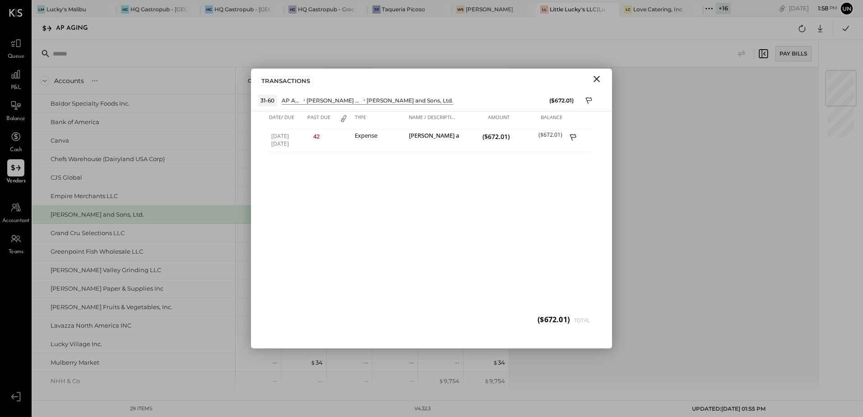
click at [598, 80] on icon "Close" at bounding box center [597, 79] width 6 height 6
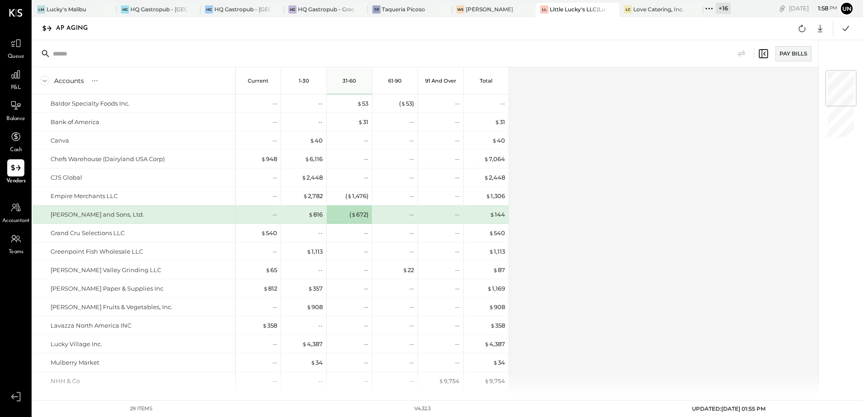
click at [652, 133] on div "Accounts S % GL Current 1-30 31-60 61-90 91 and Over Total Baldor Specialty Foo…" at bounding box center [426, 231] width 787 height 328
click at [595, 169] on div "Accounts S % GL Current 1-30 31-60 61-90 91 and Over Total Baldor Specialty Foo…" at bounding box center [426, 231] width 787 height 328
click at [673, 237] on div "Accounts S % GL Current 1-30 31-60 61-90 91 and Over Total Baldor Specialty Foo…" at bounding box center [426, 231] width 787 height 328
click at [802, 28] on icon at bounding box center [802, 29] width 12 height 12
click at [839, 29] on button at bounding box center [846, 28] width 16 height 16
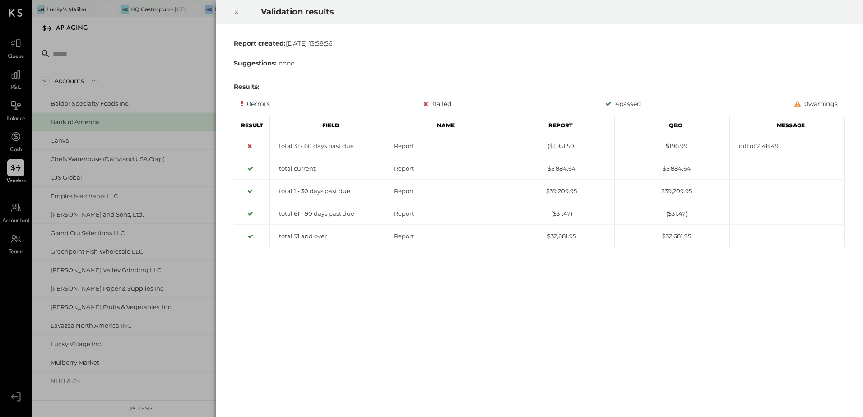
click at [235, 9] on icon at bounding box center [236, 12] width 5 height 11
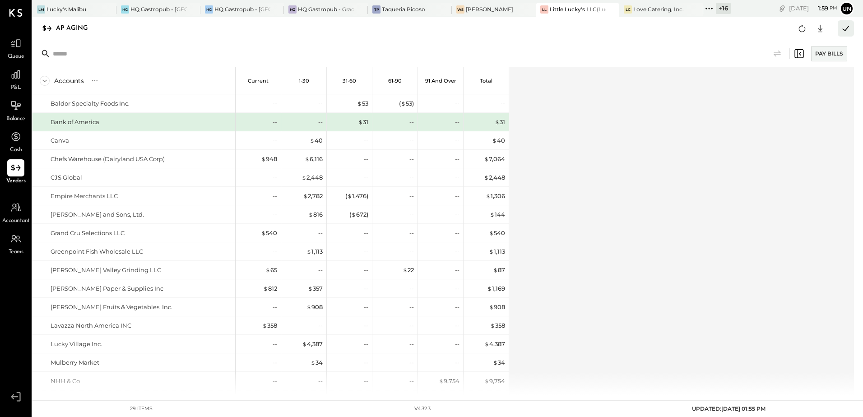
click at [842, 31] on icon at bounding box center [846, 29] width 12 height 12
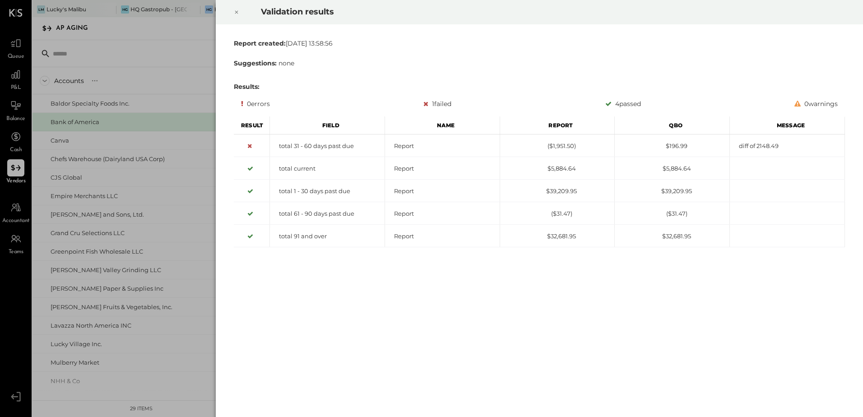
click at [238, 13] on icon at bounding box center [236, 12] width 5 height 11
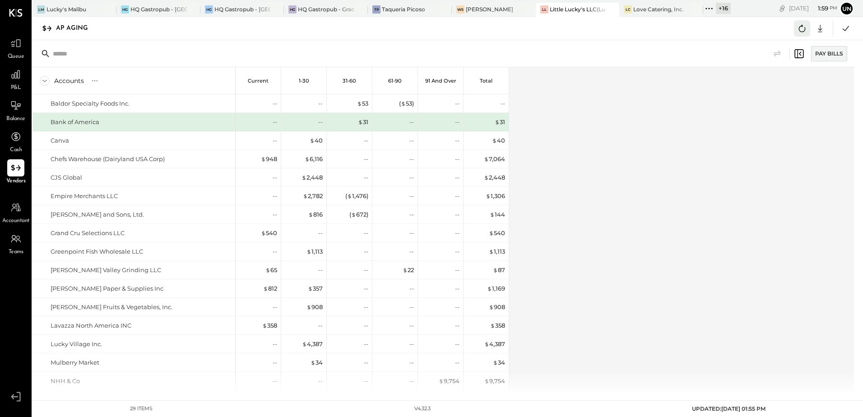
click at [806, 33] on icon at bounding box center [802, 29] width 12 height 12
click at [805, 30] on icon at bounding box center [802, 28] width 7 height 7
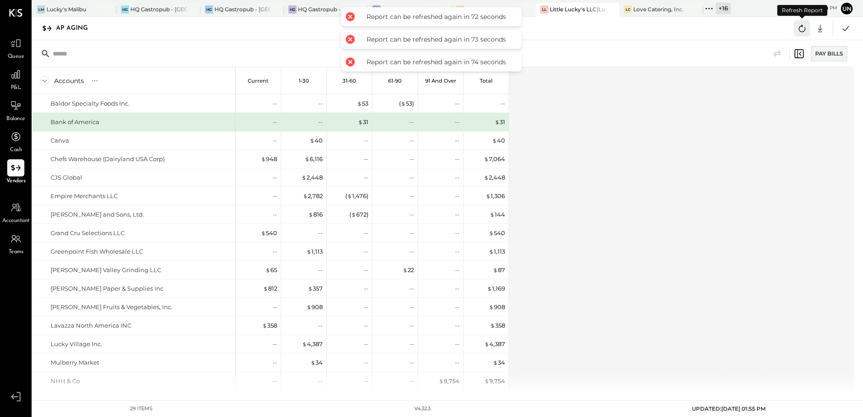
click at [805, 30] on icon at bounding box center [802, 28] width 7 height 7
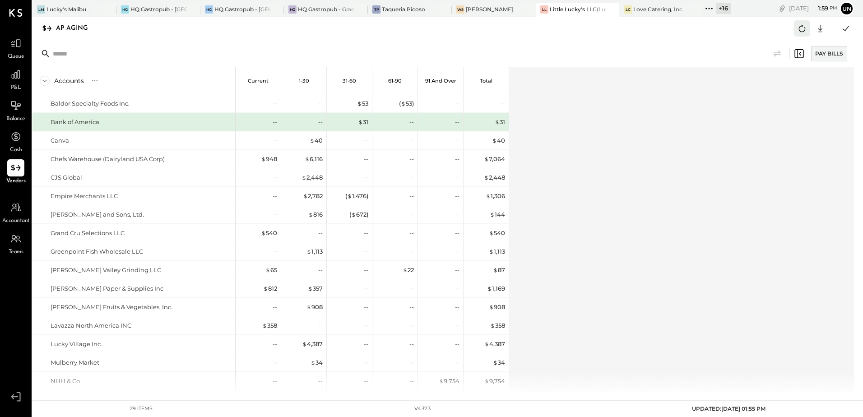
click at [801, 32] on icon at bounding box center [802, 29] width 12 height 12
click at [682, 267] on div "Accounts S % GL Current 1-30 31-60 61-90 91 and Over Total Baldor Specialty Foo…" at bounding box center [444, 231] width 823 height 328
click at [735, 246] on div "Accounts S % GL Current 1-30 31-60 61-90 91 and Over Total Baldor Specialty Foo…" at bounding box center [444, 231] width 823 height 328
click at [804, 25] on icon at bounding box center [802, 29] width 12 height 12
click at [682, 210] on div "Accounts S % GL Current 1-30 31-60 61-90 91 and Over Total Baldor Specialty Foo…" at bounding box center [444, 231] width 823 height 328
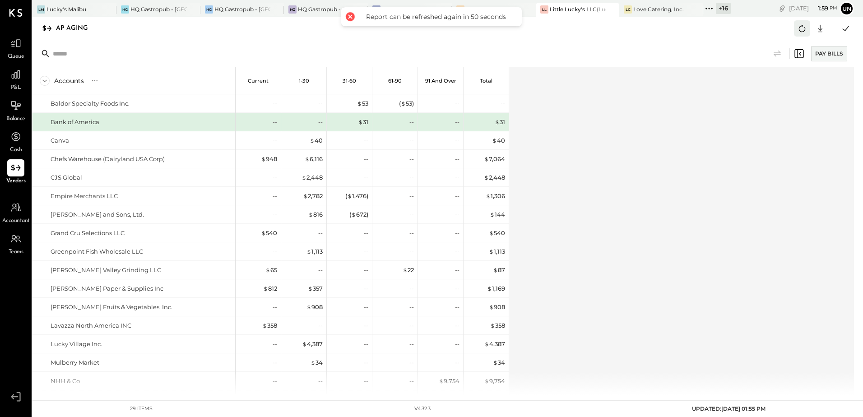
click at [800, 31] on icon at bounding box center [802, 28] width 7 height 7
click at [693, 177] on div "Accounts S % GL Current 1-30 31-60 61-90 91 and Over Total Baldor Specialty Foo…" at bounding box center [444, 231] width 823 height 328
click at [805, 33] on icon at bounding box center [802, 29] width 12 height 12
click at [679, 190] on div "Accounts S % GL Current 1-30 31-60 61-90 91 and Over Total Baldor Specialty Foo…" at bounding box center [444, 231] width 823 height 328
click at [807, 27] on icon at bounding box center [802, 29] width 12 height 12
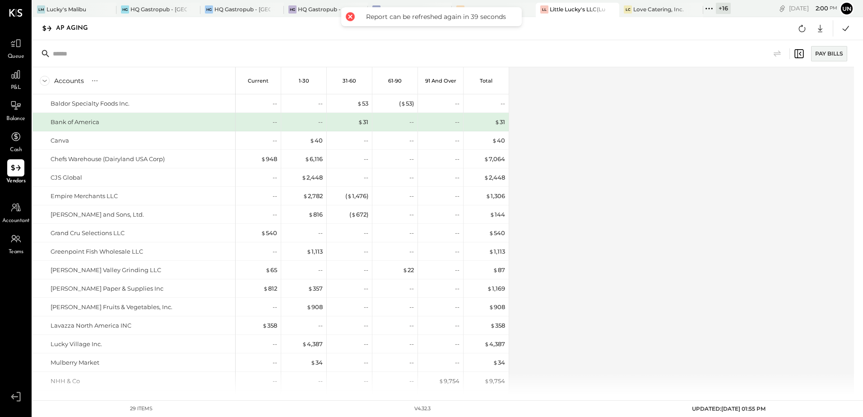
click at [653, 110] on div "Accounts S % GL Current 1-30 31-60 61-90 91 and Over Total Baldor Specialty Foo…" at bounding box center [444, 231] width 823 height 328
click at [742, 154] on div "Accounts S % GL Current 1-30 31-60 61-90 91 and Over Total Baldor Specialty Foo…" at bounding box center [444, 231] width 823 height 328
click at [802, 33] on icon at bounding box center [802, 29] width 12 height 12
click at [620, 136] on div "Accounts S % GL Current 1-30 31-60 61-90 91 and Over Total Baldor Specialty Foo…" at bounding box center [444, 231] width 823 height 328
click at [790, 167] on div "Accounts S % GL Current 1-30 31-60 61-90 91 and Over Total Baldor Specialty Foo…" at bounding box center [444, 231] width 823 height 328
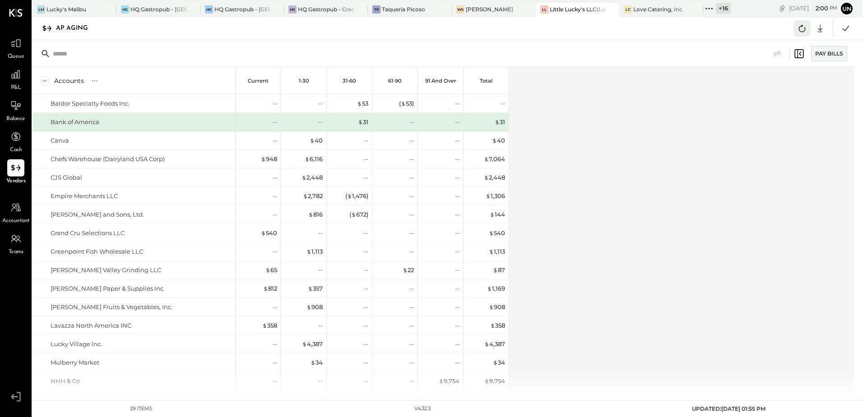
click at [798, 30] on icon at bounding box center [802, 29] width 12 height 12
click at [768, 160] on div "Accounts S % GL Current 1-30 31-60 61-90 91 and Over Total Baldor Specialty Foo…" at bounding box center [444, 231] width 823 height 328
click at [617, 220] on div "Accounts S % GL Current 1-30 31-60 61-90 91 and Over Total Baldor Specialty Foo…" at bounding box center [444, 231] width 823 height 328
click at [685, 269] on div "Accounts S % GL Current 1-30 31-60 61-90 91 and Over Total Baldor Specialty Foo…" at bounding box center [444, 231] width 823 height 328
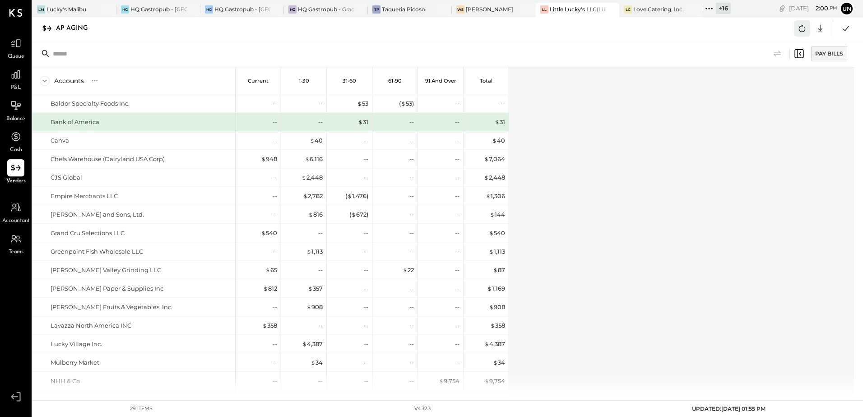
click at [795, 24] on button at bounding box center [802, 28] width 16 height 16
click at [683, 130] on div "Accounts S % GL Current 1-30 31-60 61-90 91 and Over Total Baldor Specialty Foo…" at bounding box center [444, 231] width 823 height 328
click at [799, 28] on icon at bounding box center [802, 29] width 12 height 12
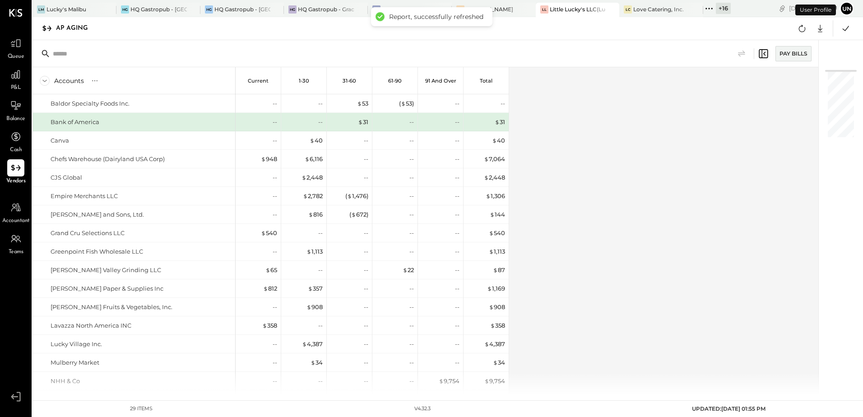
click at [678, 181] on div "Accounts S % GL Current 1-30 31-60 61-90 91 and Over Total Baldor Specialty Foo…" at bounding box center [426, 231] width 787 height 328
click at [828, 23] on div "Google Sheets Excel" at bounding box center [813, 28] width 39 height 16
drag, startPoint x: 824, startPoint y: 26, endPoint x: 818, endPoint y: 33, distance: 10.2
click at [824, 26] on icon at bounding box center [820, 29] width 12 height 12
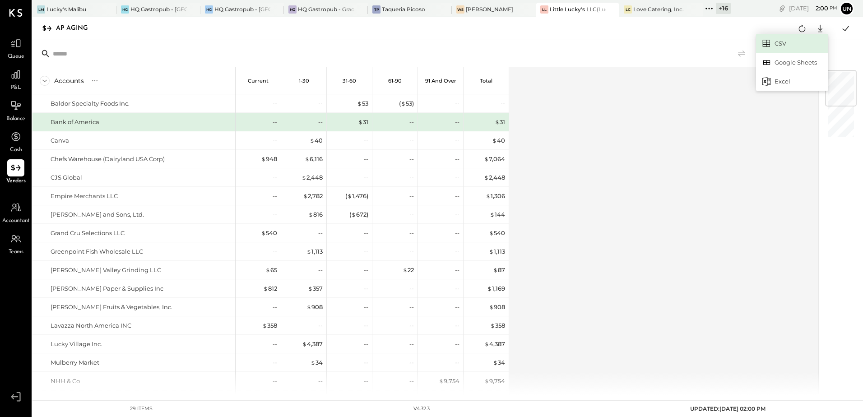
click at [777, 41] on link "CSV" at bounding box center [792, 43] width 72 height 19
click at [659, 223] on div "Accounts S % GL Current 1-30 31-60 61-90 91 and Over Total Baldor Specialty Foo…" at bounding box center [426, 231] width 787 height 328
click at [640, 172] on div "Accounts S % GL Current 1-30 31-60 61-90 91 and Over Total Baldor Specialty Foo…" at bounding box center [426, 231] width 787 height 328
click at [800, 30] on icon at bounding box center [802, 29] width 12 height 12
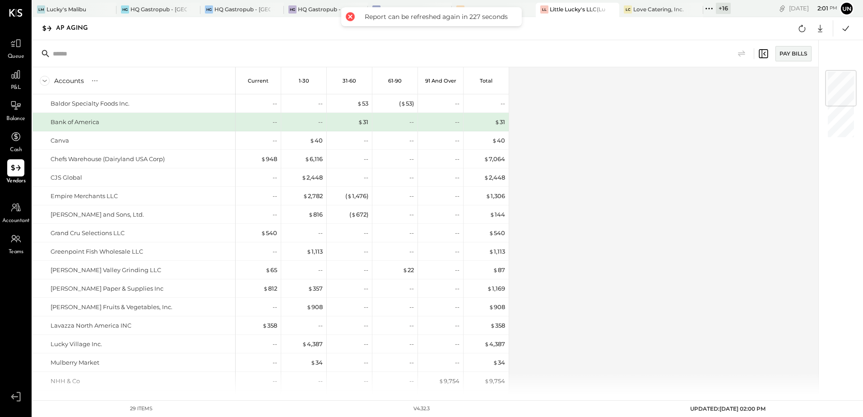
click at [605, 136] on div "Accounts S % GL Current 1-30 31-60 61-90 91 and Over Total Baldor Specialty Foo…" at bounding box center [426, 231] width 787 height 328
click at [605, 138] on div "Accounts S % GL Current 1-30 31-60 61-90 91 and Over Total Baldor Specialty Foo…" at bounding box center [426, 231] width 787 height 328
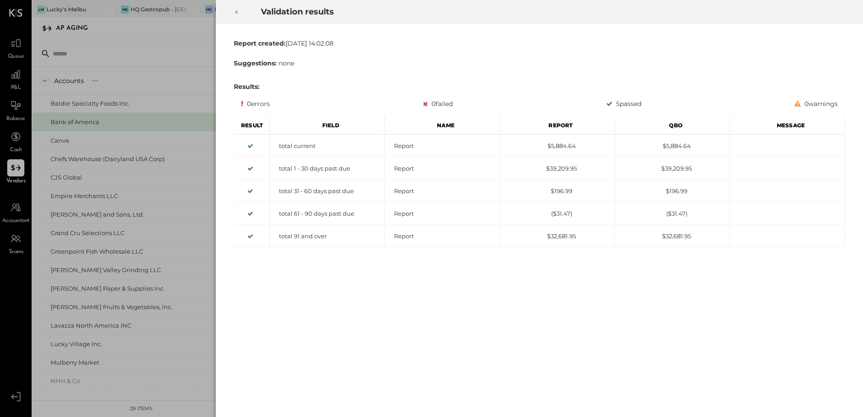
click at [240, 14] on div at bounding box center [237, 12] width 20 height 25
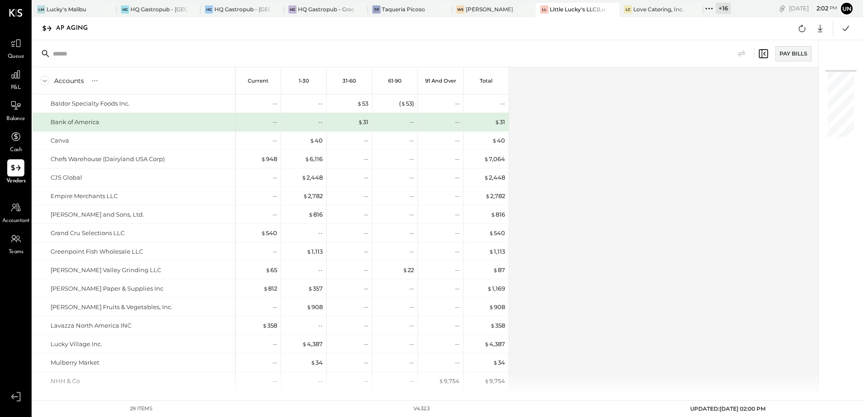
click at [717, 226] on div "Accounts S % GL Current 1-30 31-60 61-90 91 and Over Total Baldor Specialty Foo…" at bounding box center [426, 231] width 787 height 328
drag, startPoint x: 579, startPoint y: 247, endPoint x: 531, endPoint y: 140, distance: 117.0
click at [579, 247] on div "Accounts S % GL Current 1-30 31-60 61-90 91 and Over Total Baldor Specialty Foo…" at bounding box center [426, 231] width 787 height 328
